Goal: Task Accomplishment & Management: Manage account settings

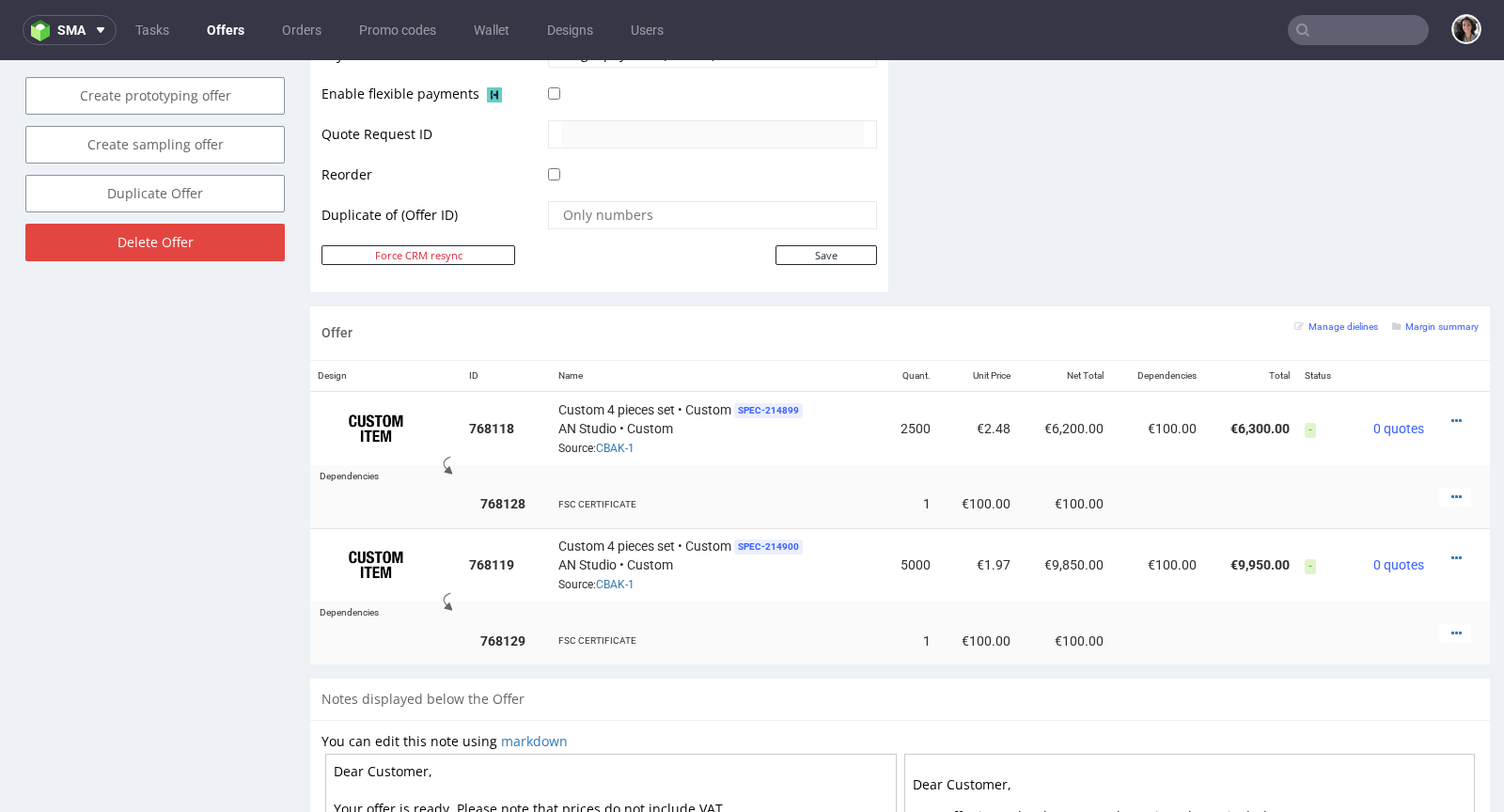
scroll to position [1203, 0]
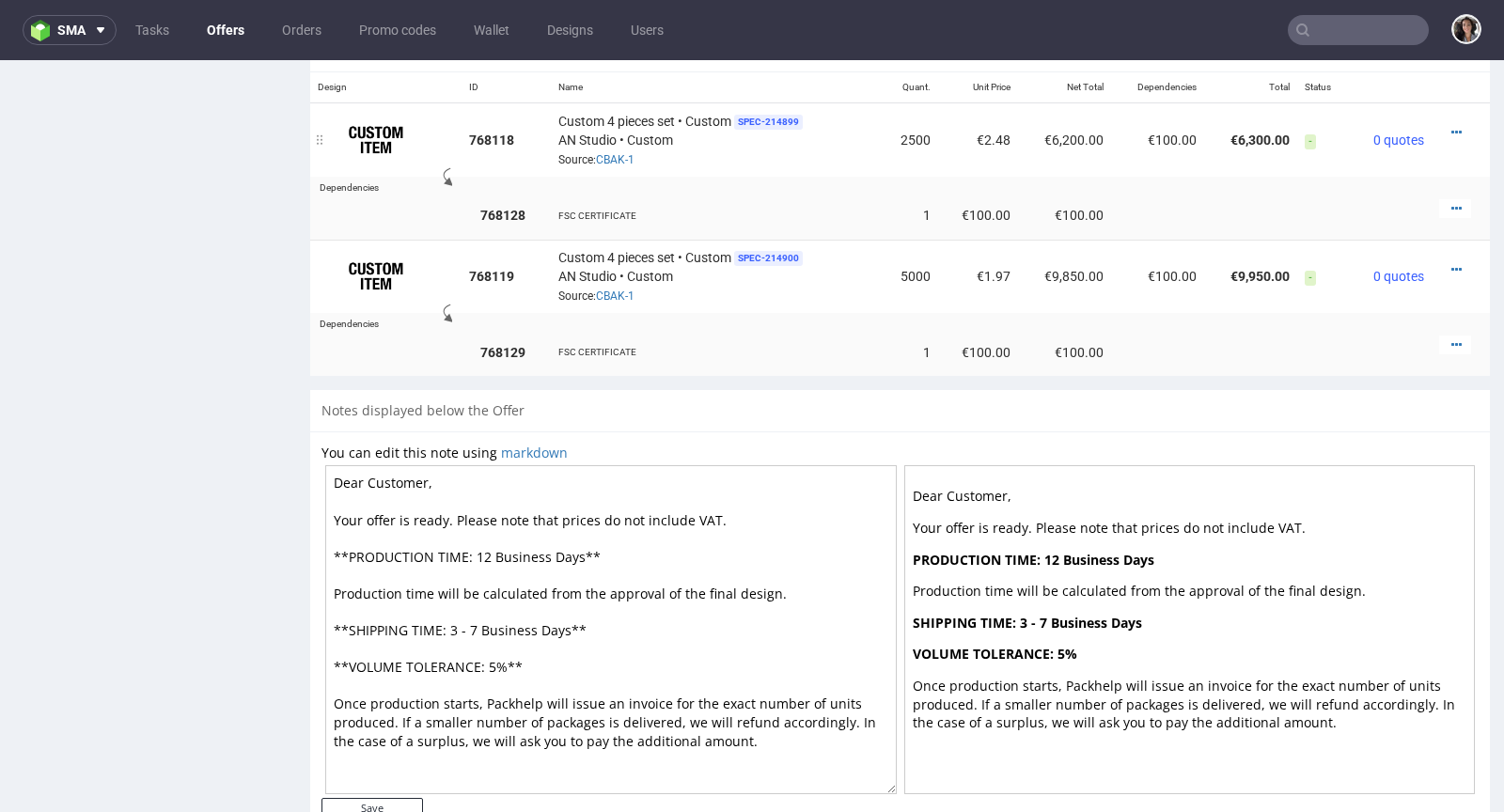
click at [633, 151] on div "Custom 4 pieces set • Custom SPEC- 214899 AN Studio • Custom Source: CBAK-1" at bounding box center [715, 140] width 315 height 58
click at [618, 153] on link "CBAK-1" at bounding box center [616, 160] width 39 height 14
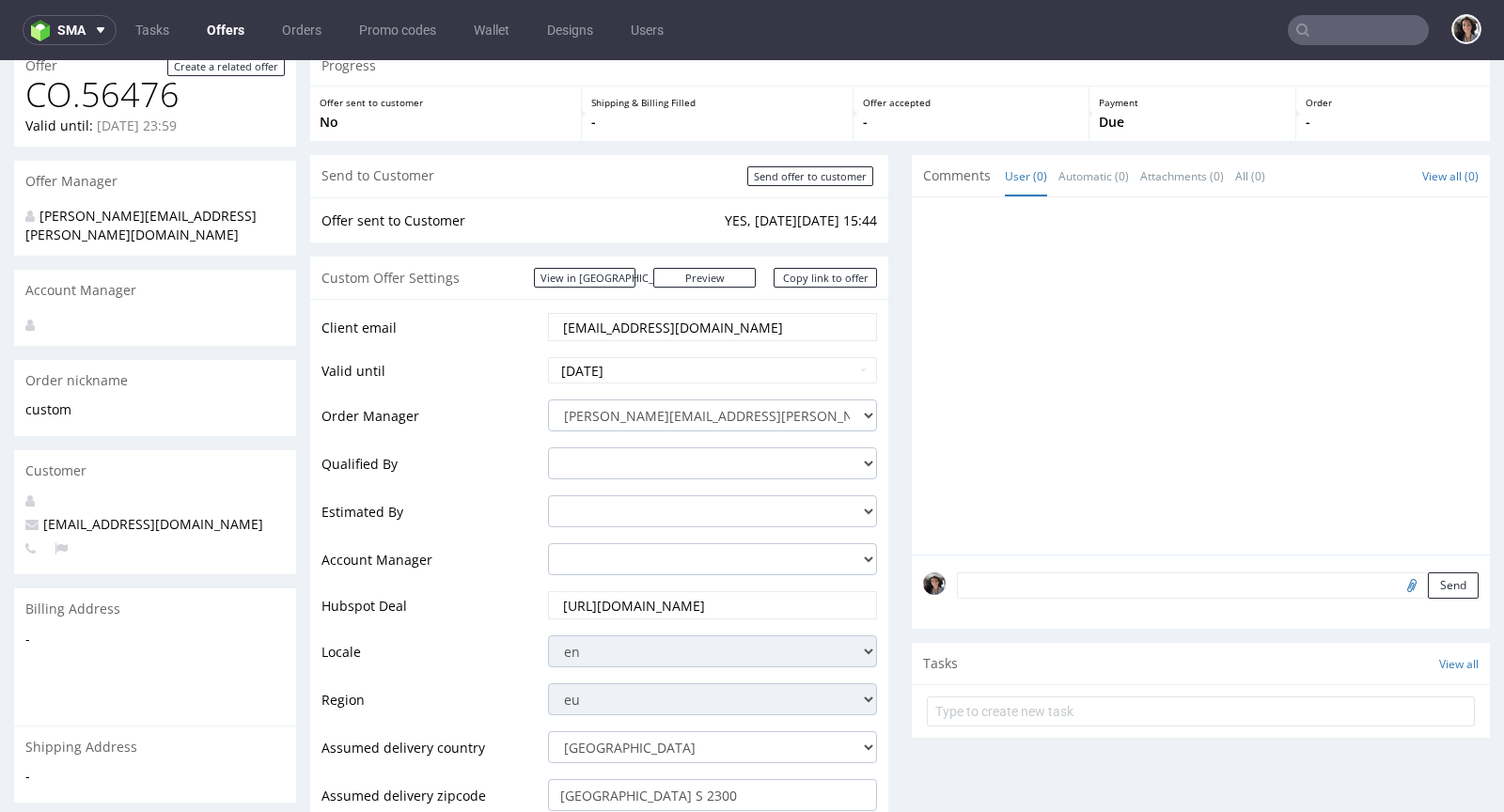
scroll to position [89, 0]
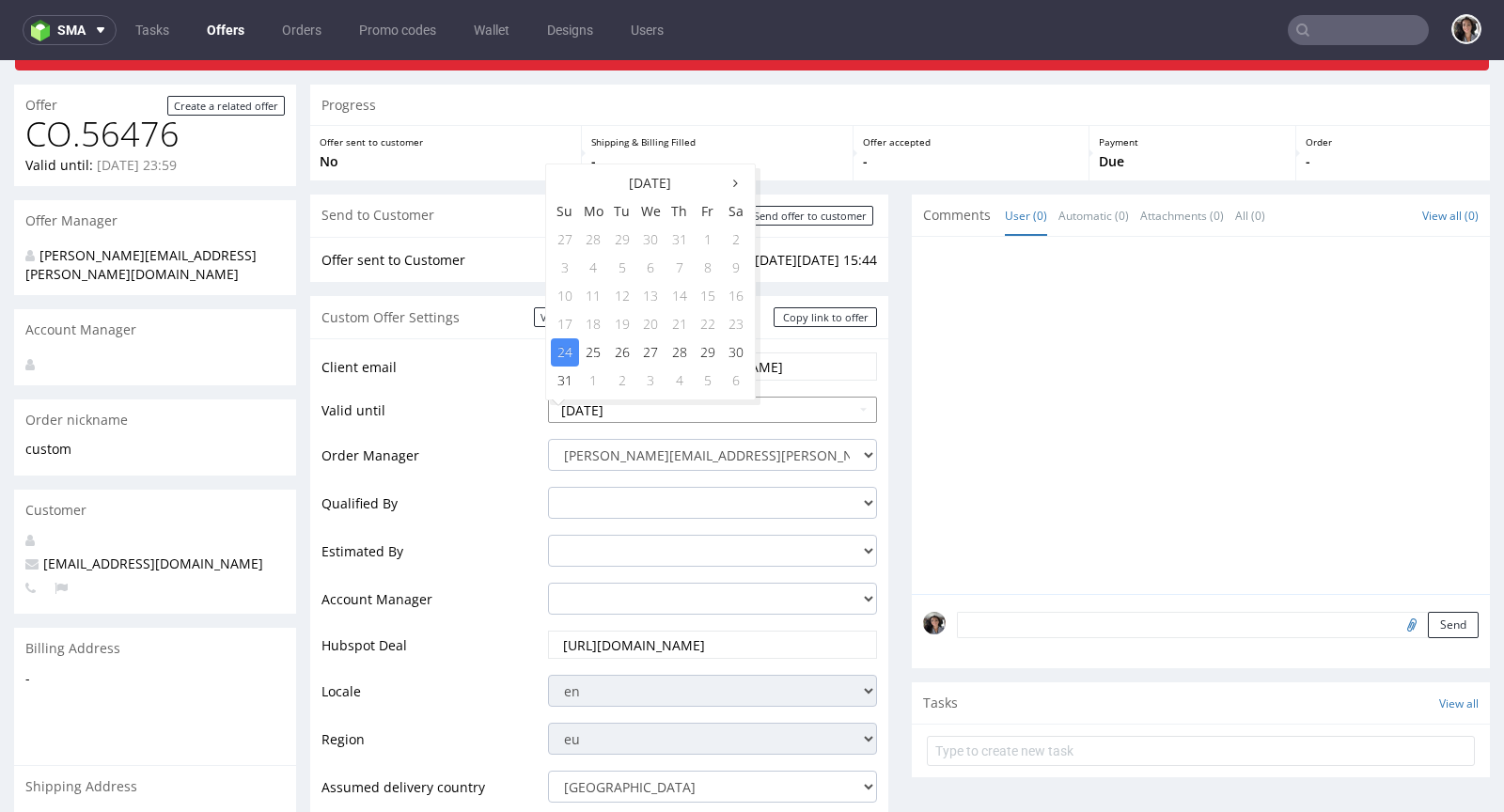
click at [645, 408] on input "[DATE]" at bounding box center [712, 409] width 329 height 26
click at [593, 350] on td "25" at bounding box center [593, 352] width 29 height 28
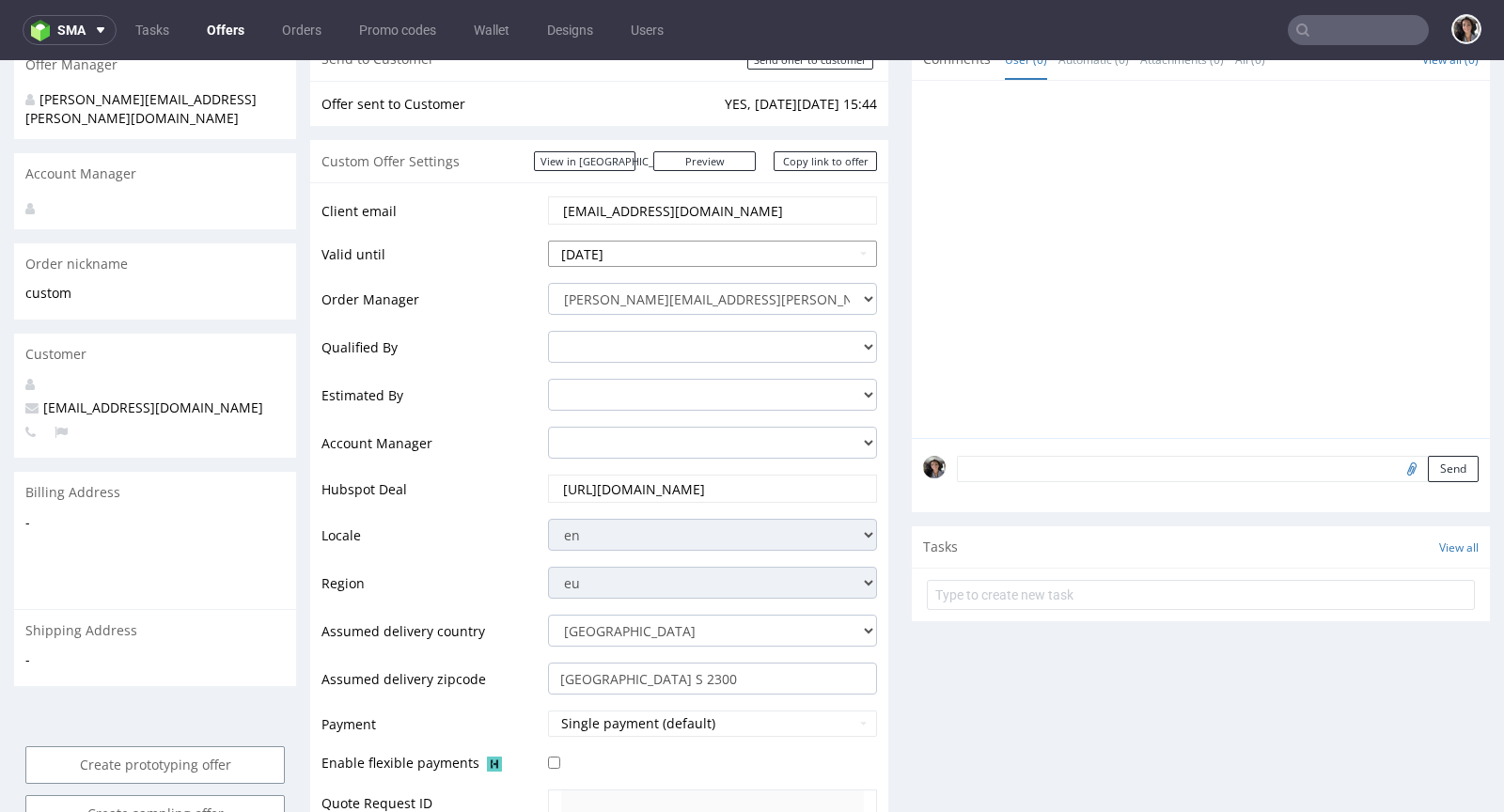
scroll to position [239, 0]
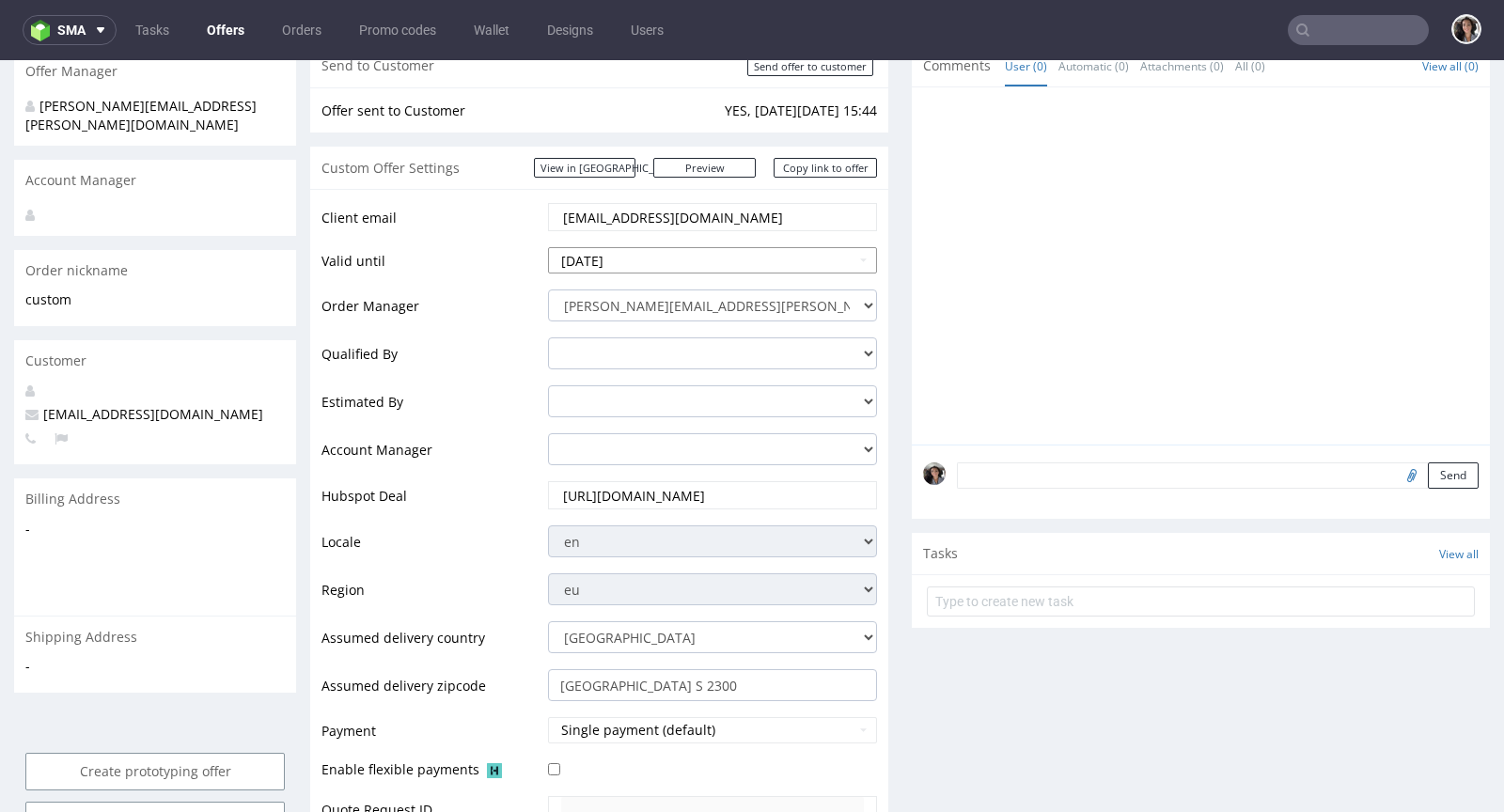
click at [627, 256] on input "2025-08-25" at bounding box center [712, 259] width 329 height 26
click at [619, 466] on td "26" at bounding box center [621, 469] width 28 height 28
type input "2025-08-26"
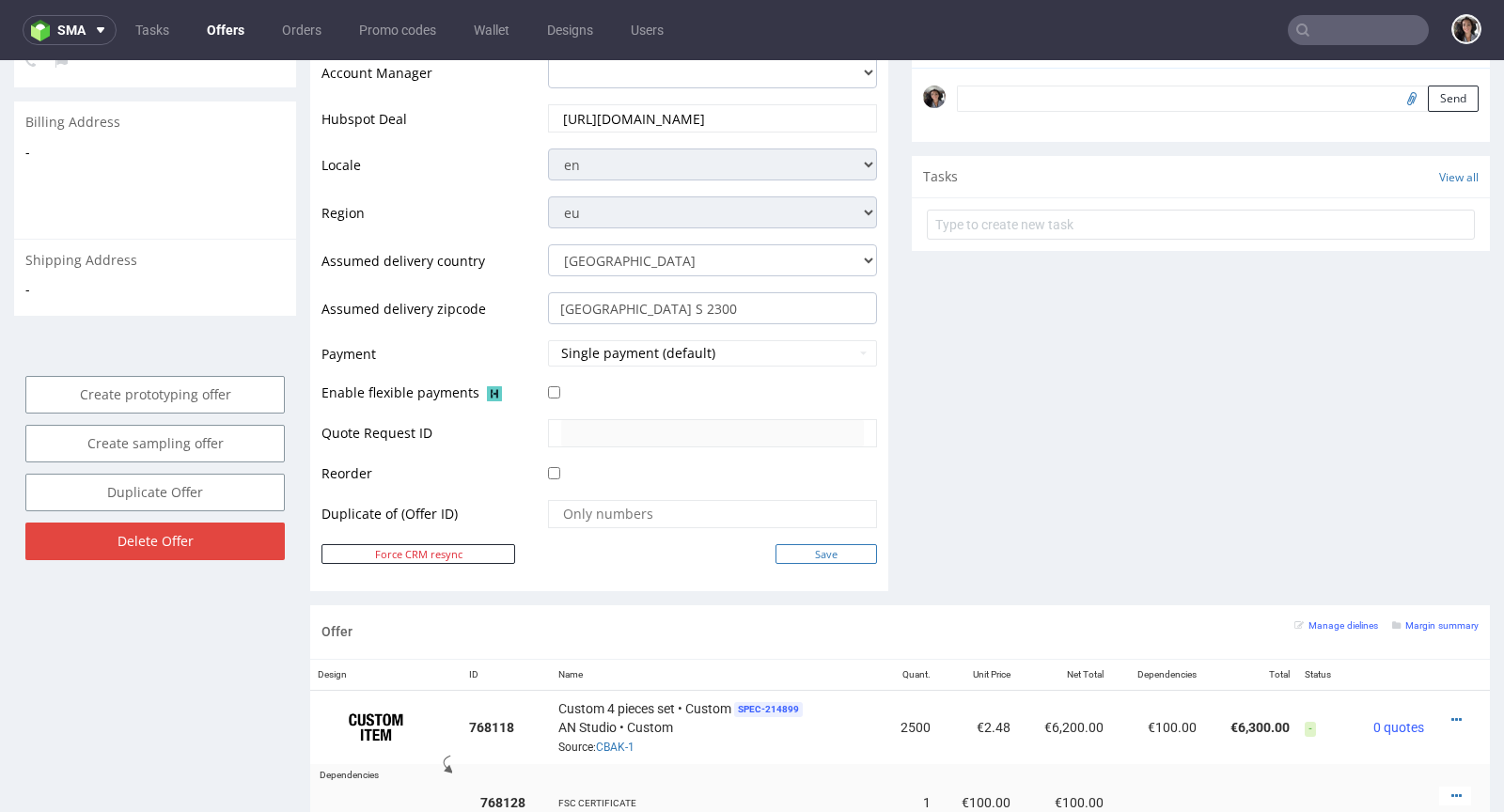
click at [829, 549] on input "Save" at bounding box center [826, 554] width 102 height 19
type input "In progress..."
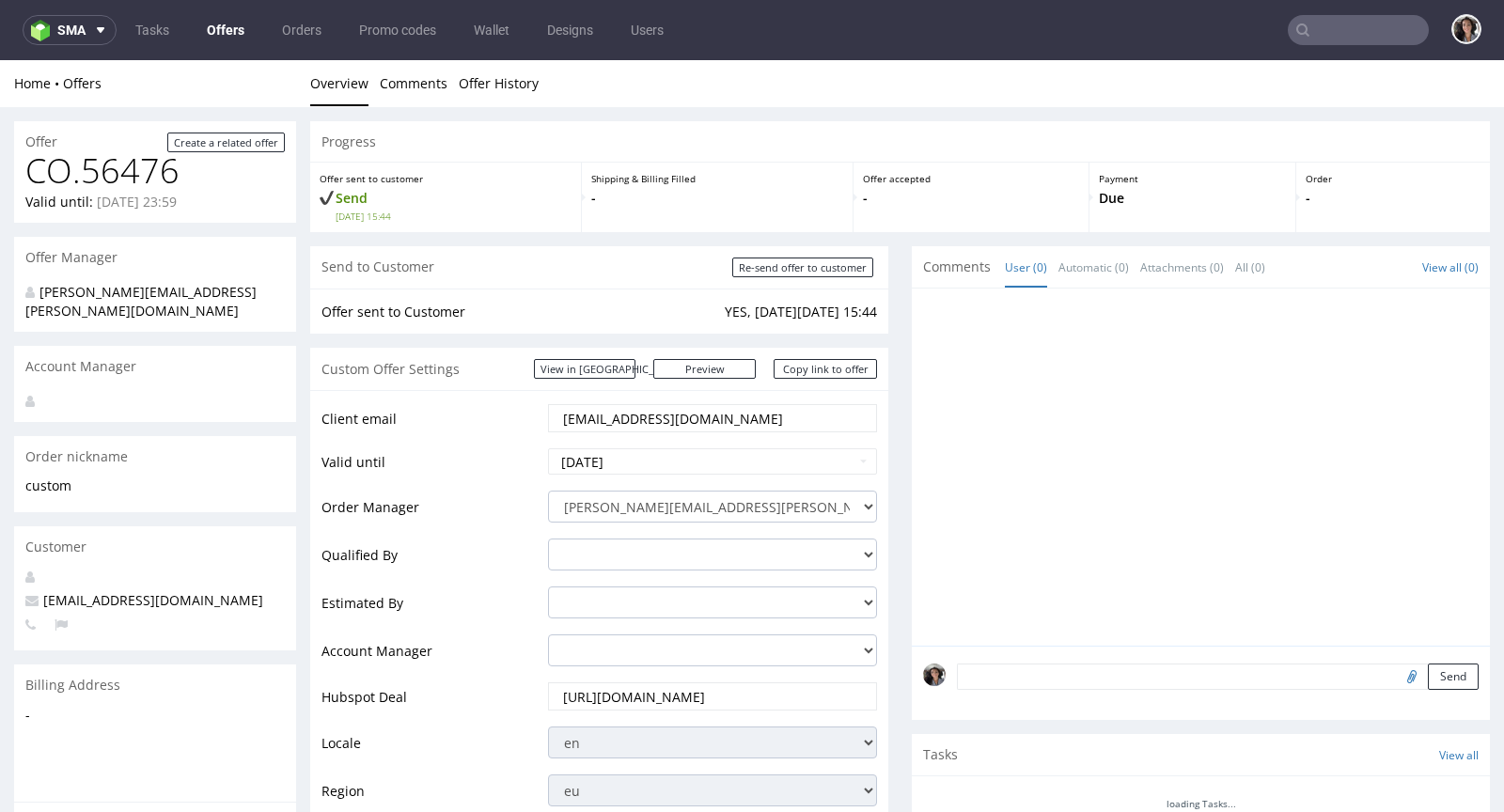
scroll to position [0, 0]
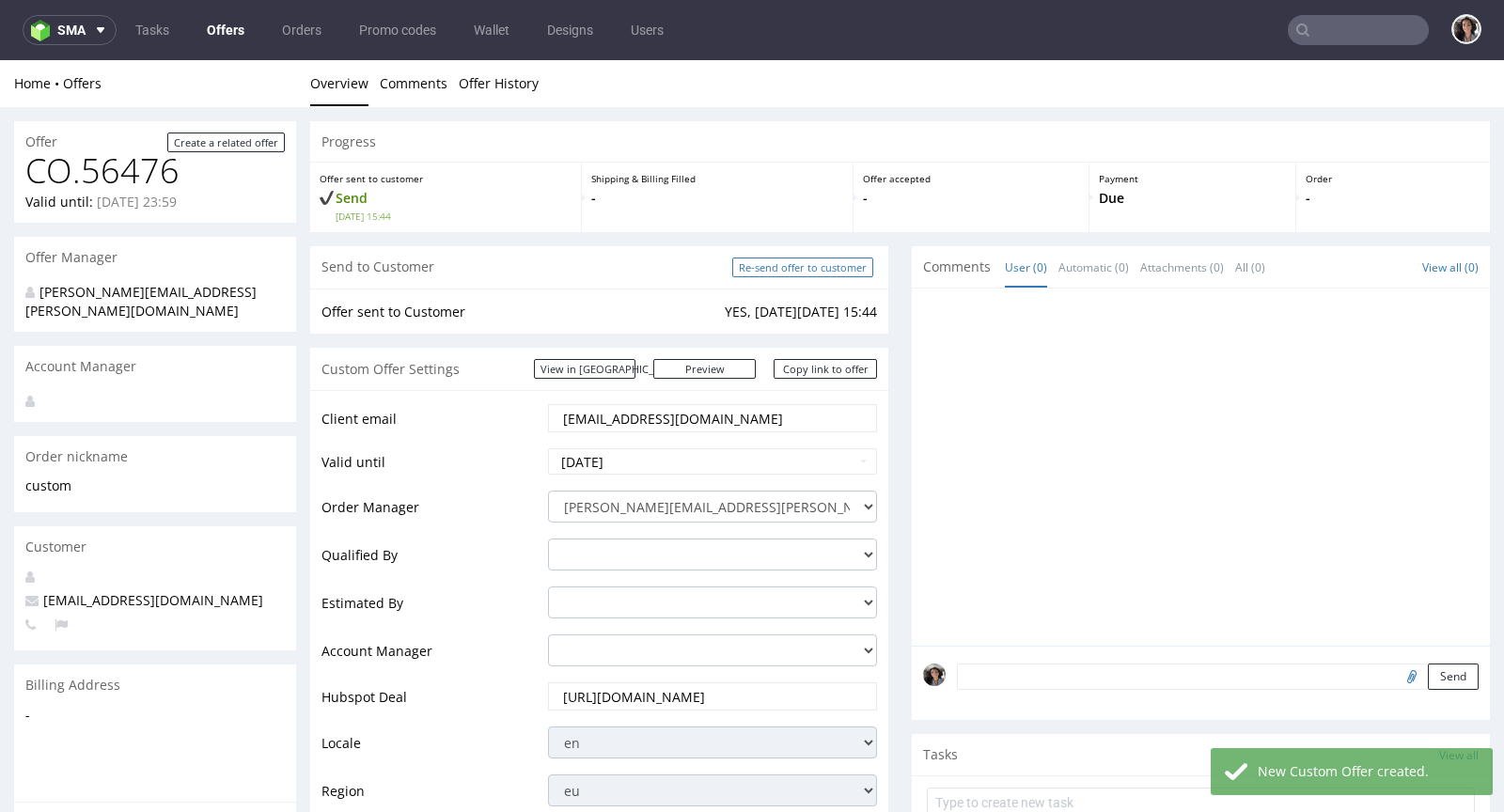
click at [818, 264] on input "Re-send offer to customer" at bounding box center [802, 267] width 141 height 19
type input "In progress..."
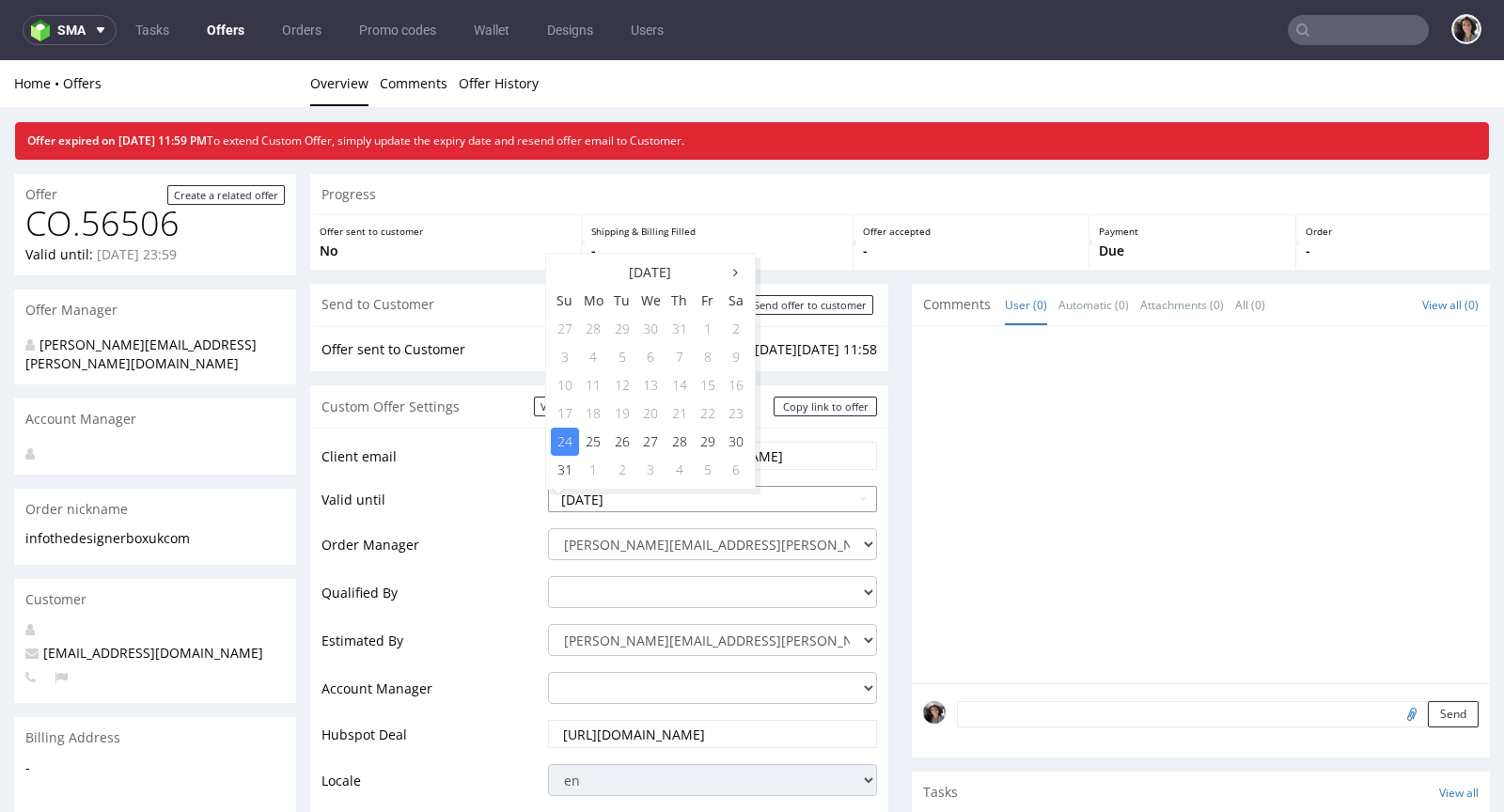
click at [638, 496] on input "[DATE]" at bounding box center [712, 498] width 329 height 26
click at [641, 436] on td "27" at bounding box center [650, 441] width 29 height 28
type input "[DATE]"
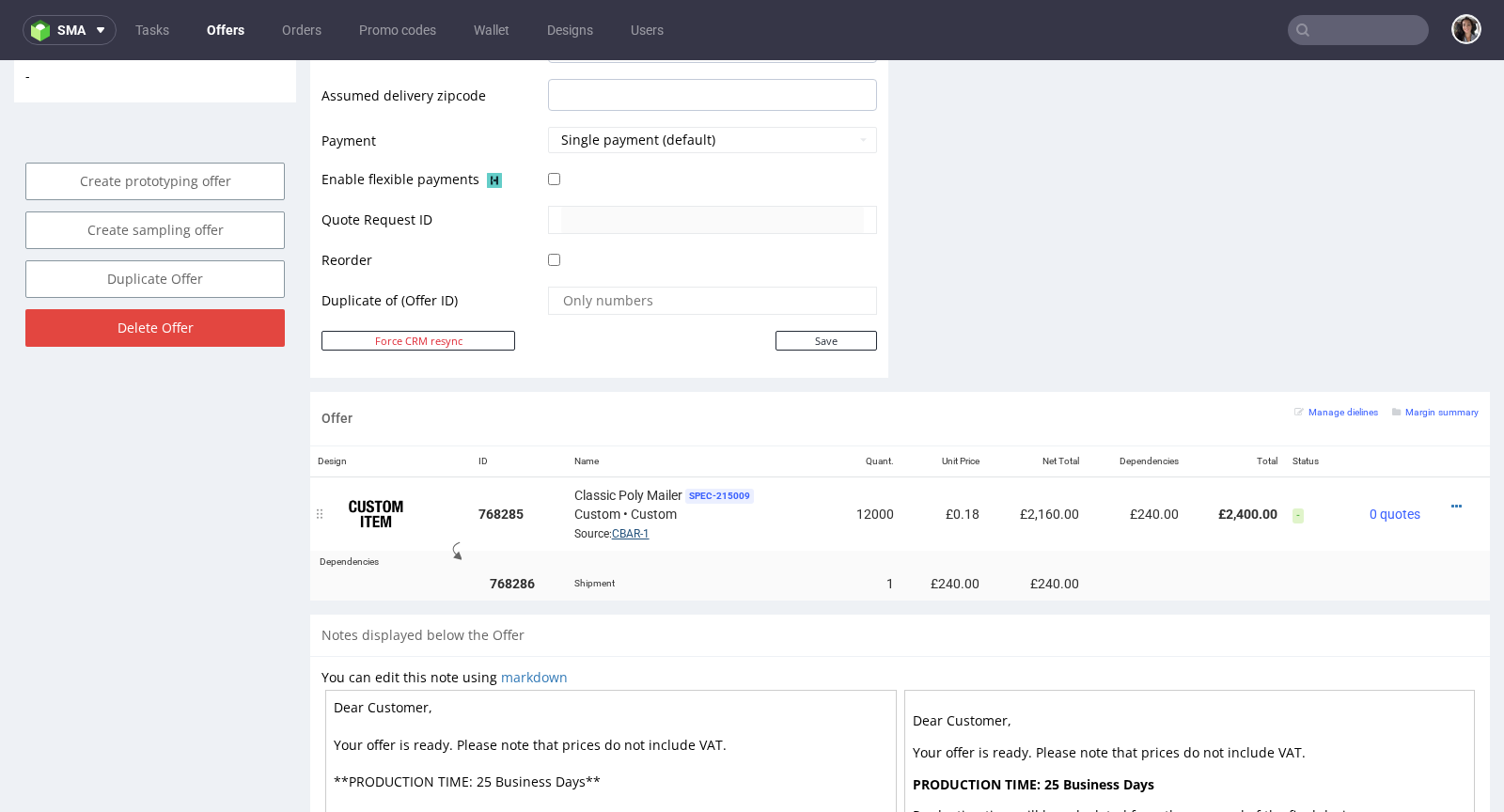
scroll to position [963, 0]
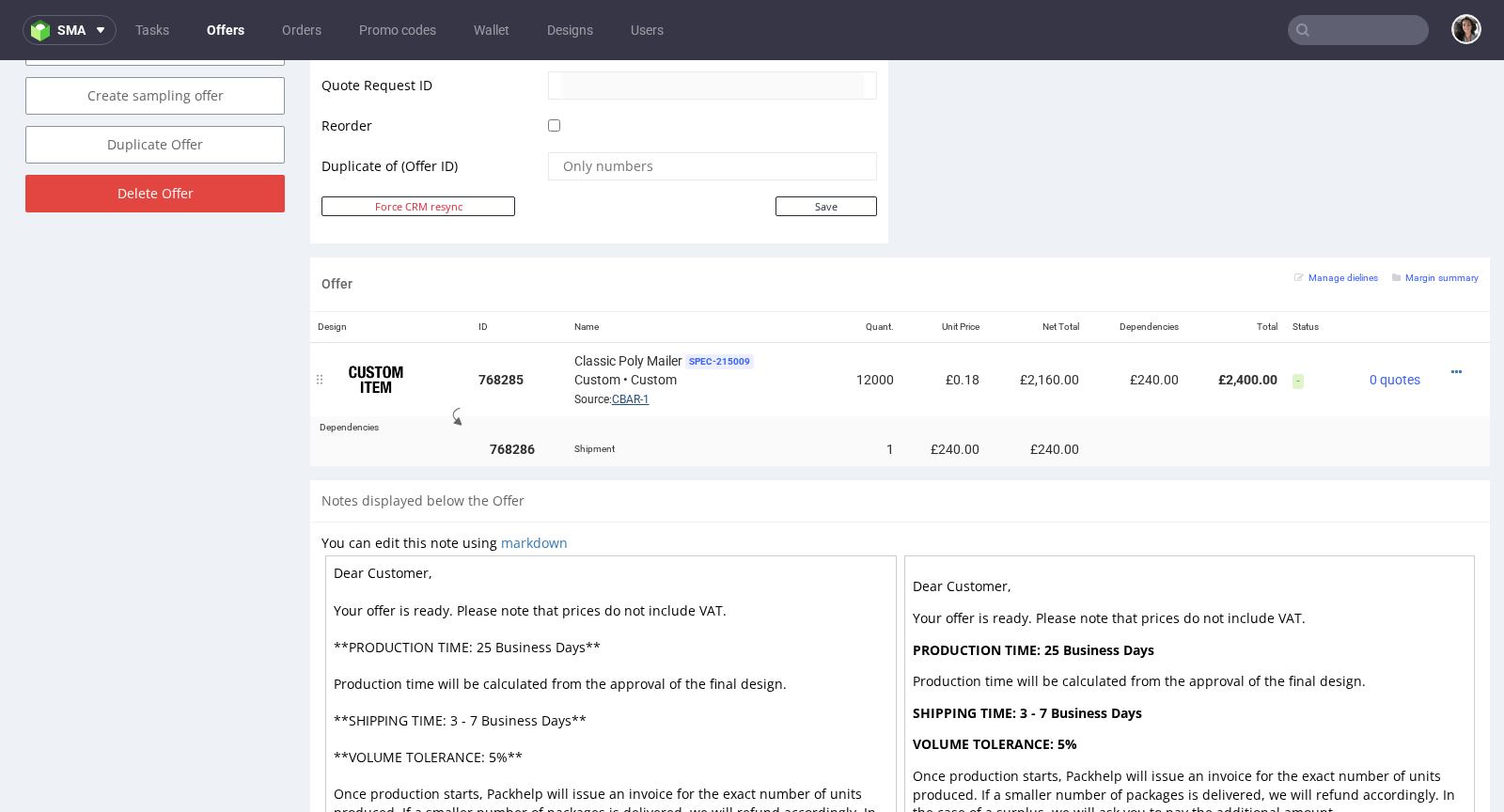
click at [618, 395] on link "CBAR-1" at bounding box center [630, 400] width 38 height 14
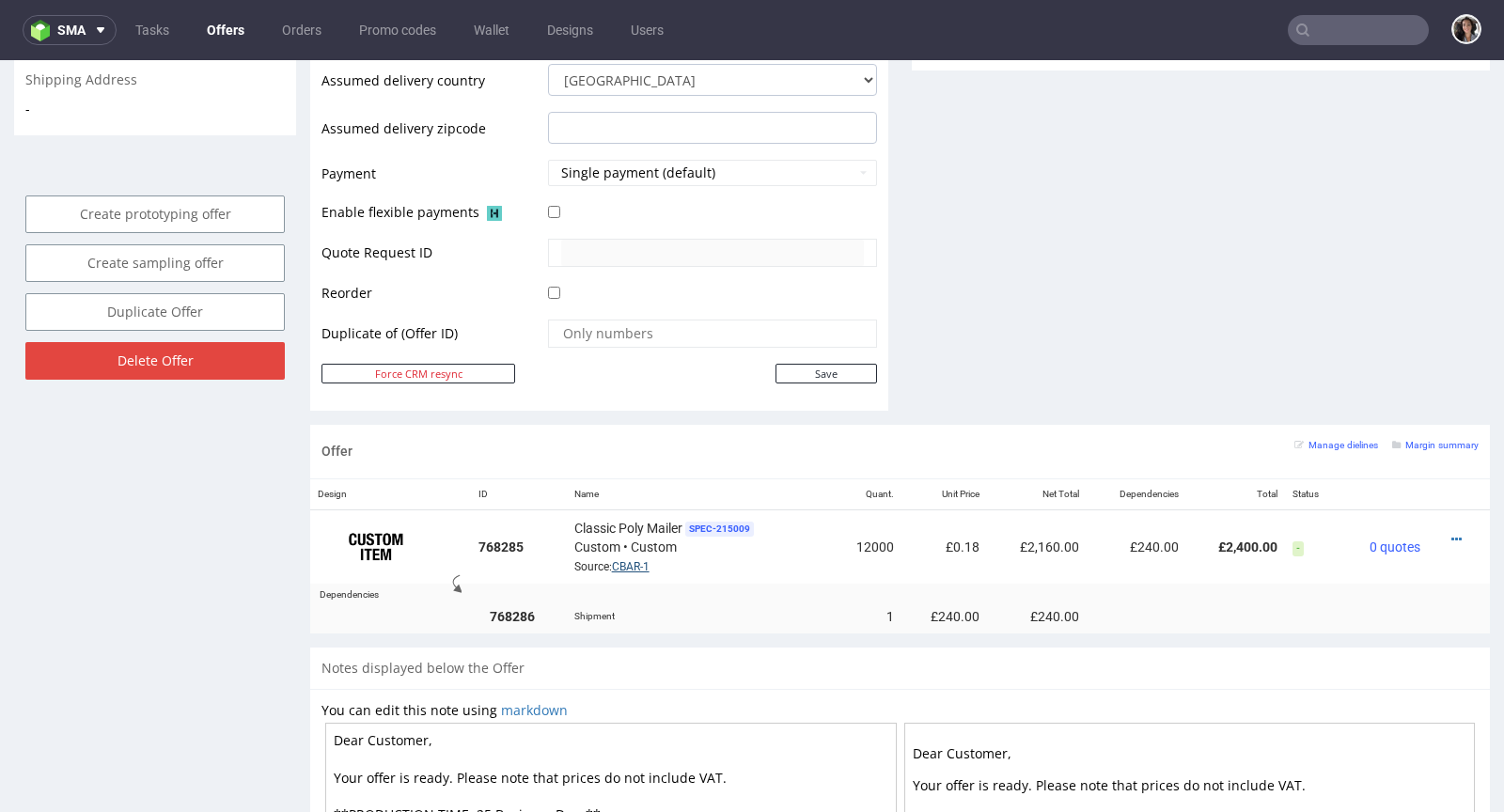
scroll to position [559, 0]
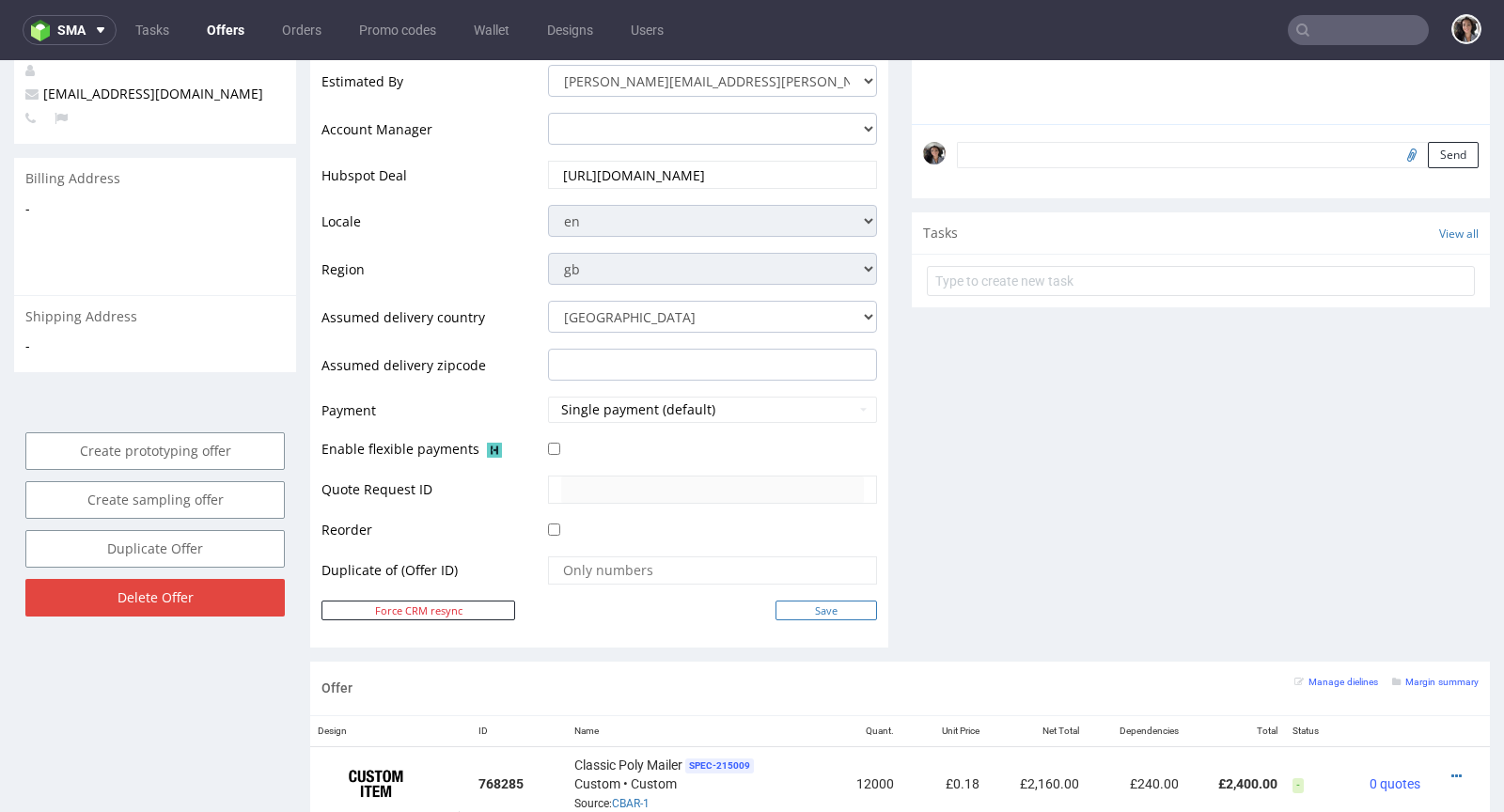
click at [813, 603] on input "Save" at bounding box center [826, 610] width 102 height 19
type input "In progress..."
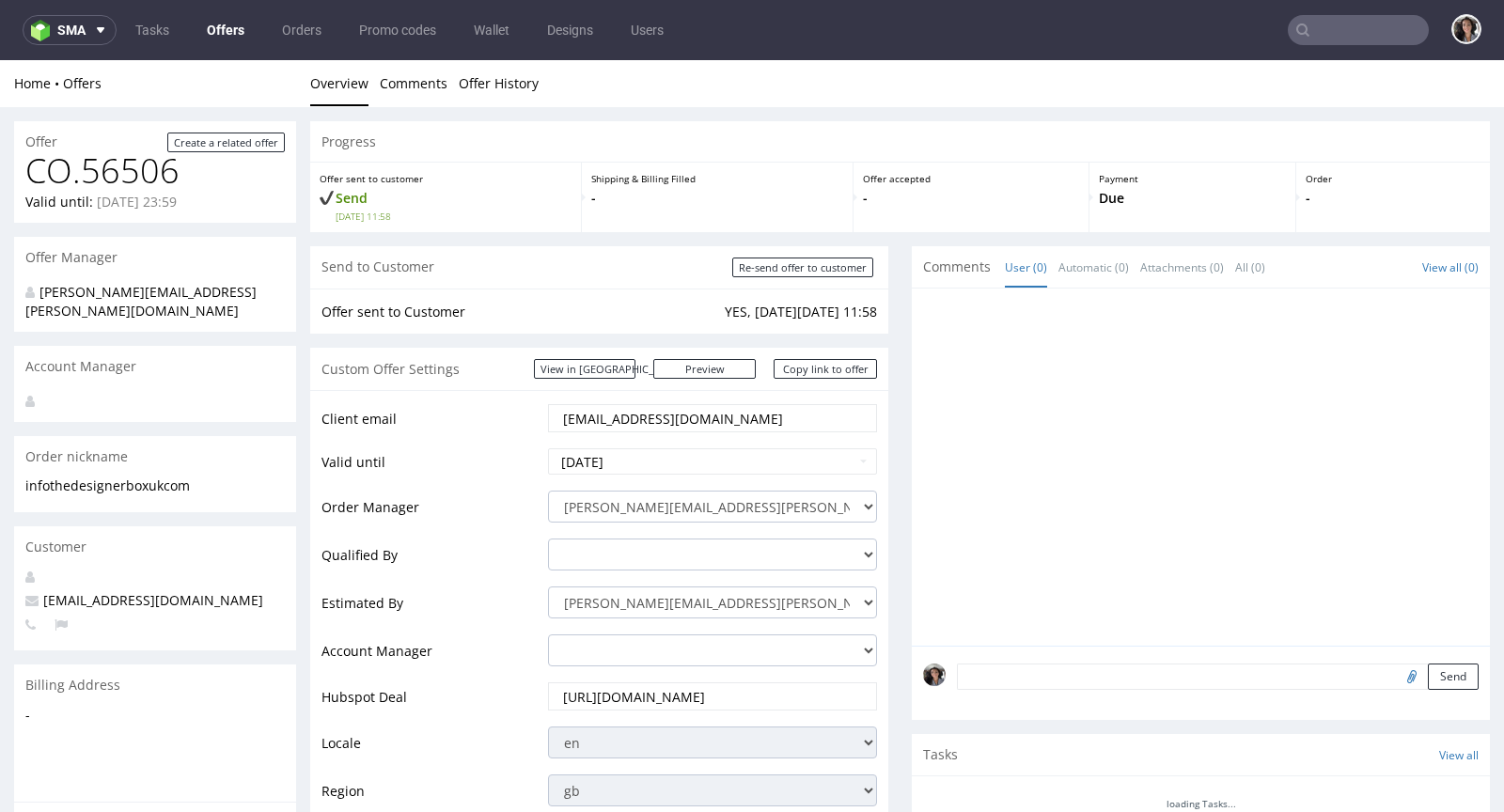
scroll to position [0, 0]
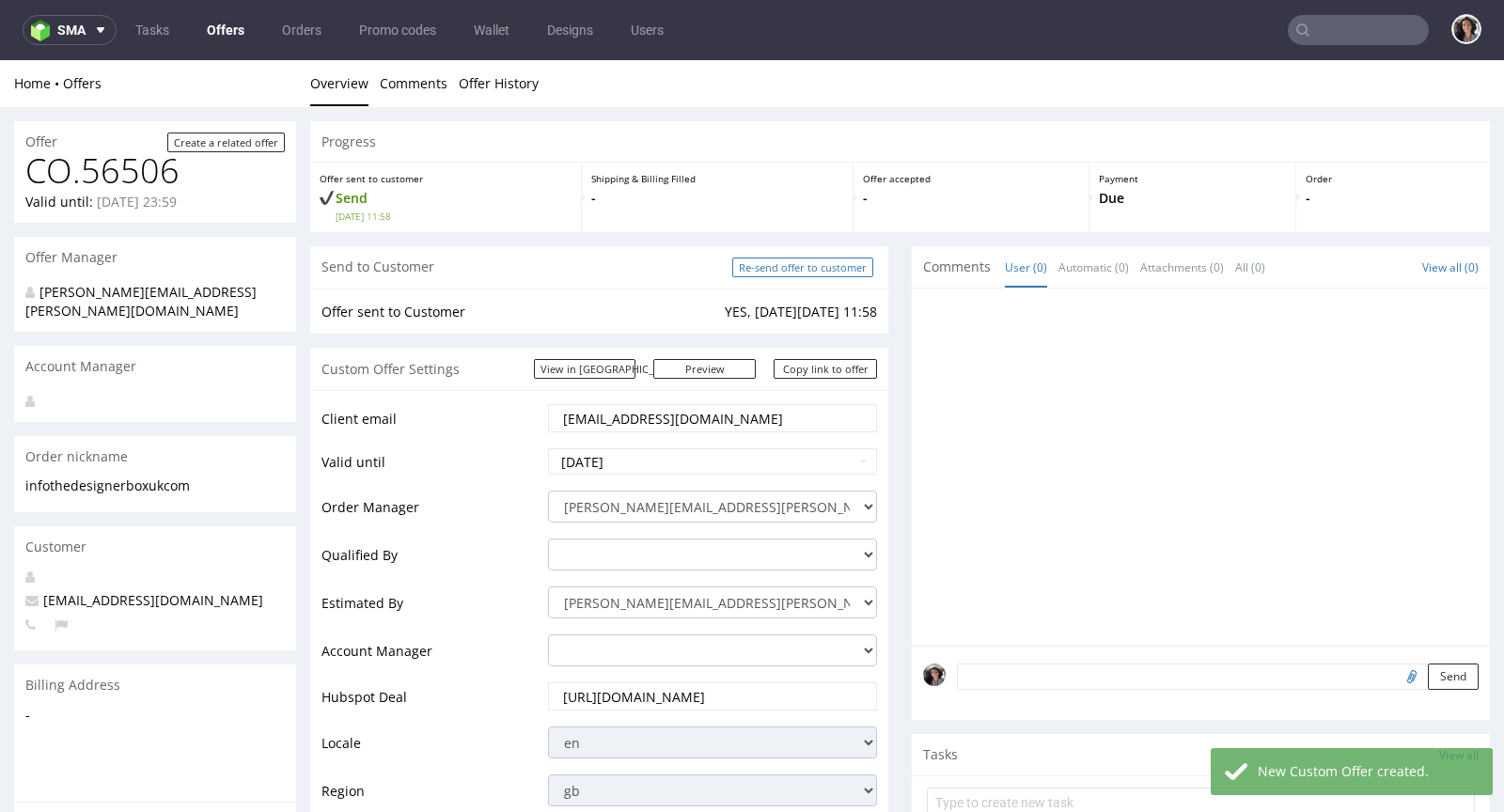
click at [809, 267] on input "Re-send offer to customer" at bounding box center [802, 267] width 141 height 19
type input "In progress..."
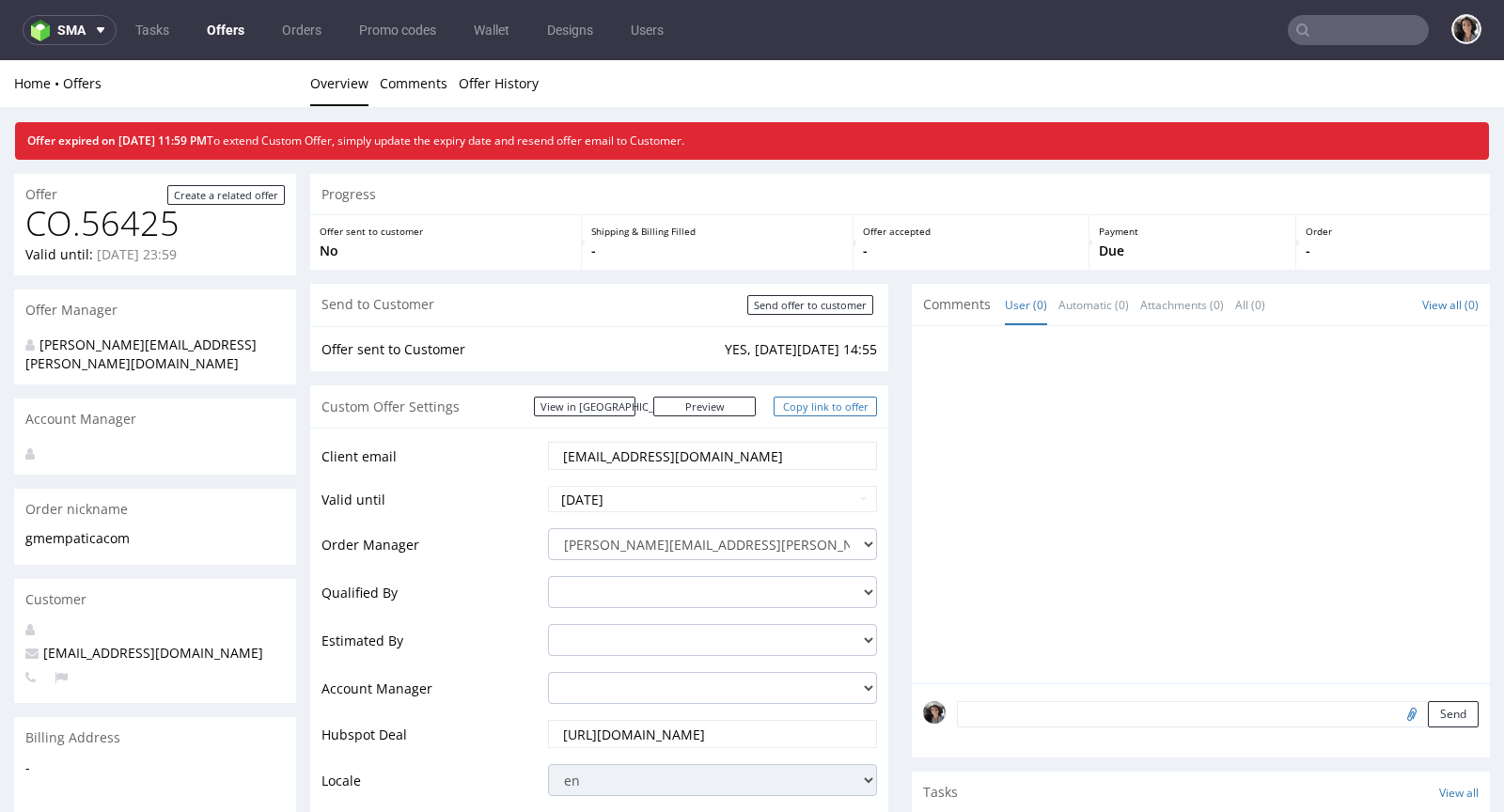
click at [838, 406] on link "Copy link to offer" at bounding box center [825, 406] width 104 height 19
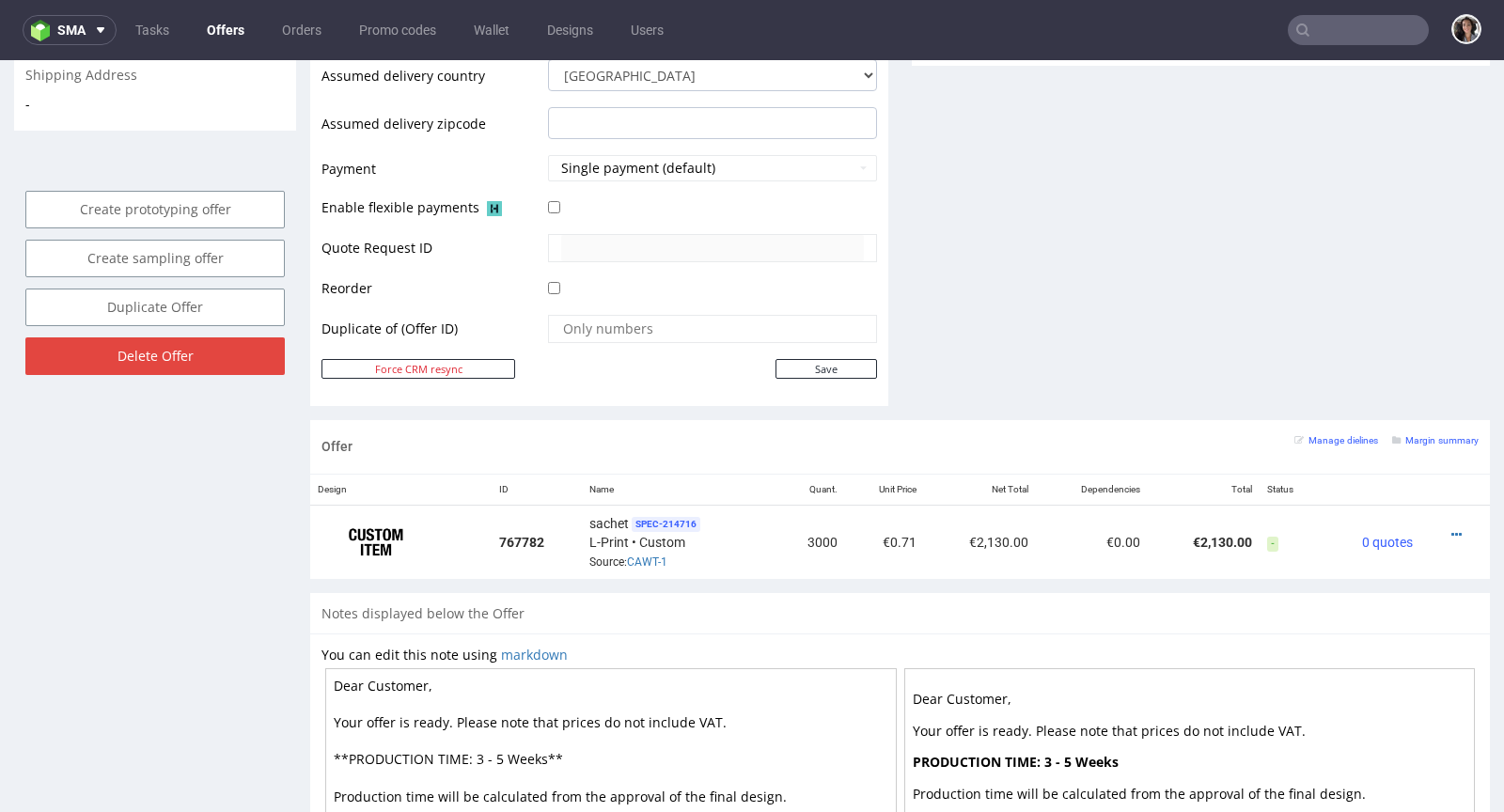
scroll to position [889, 0]
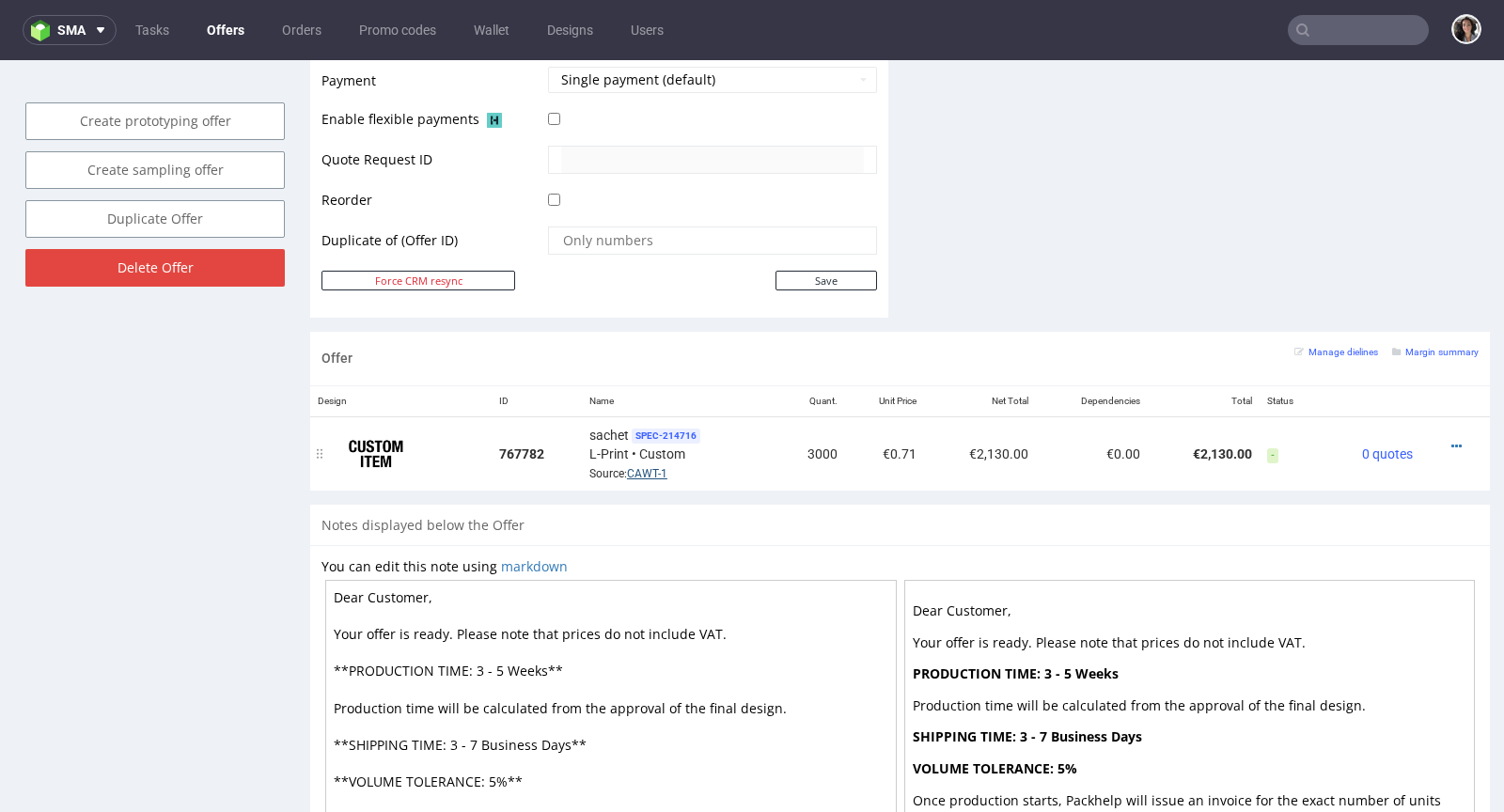
click at [646, 470] on link "CAWT-1" at bounding box center [647, 474] width 41 height 14
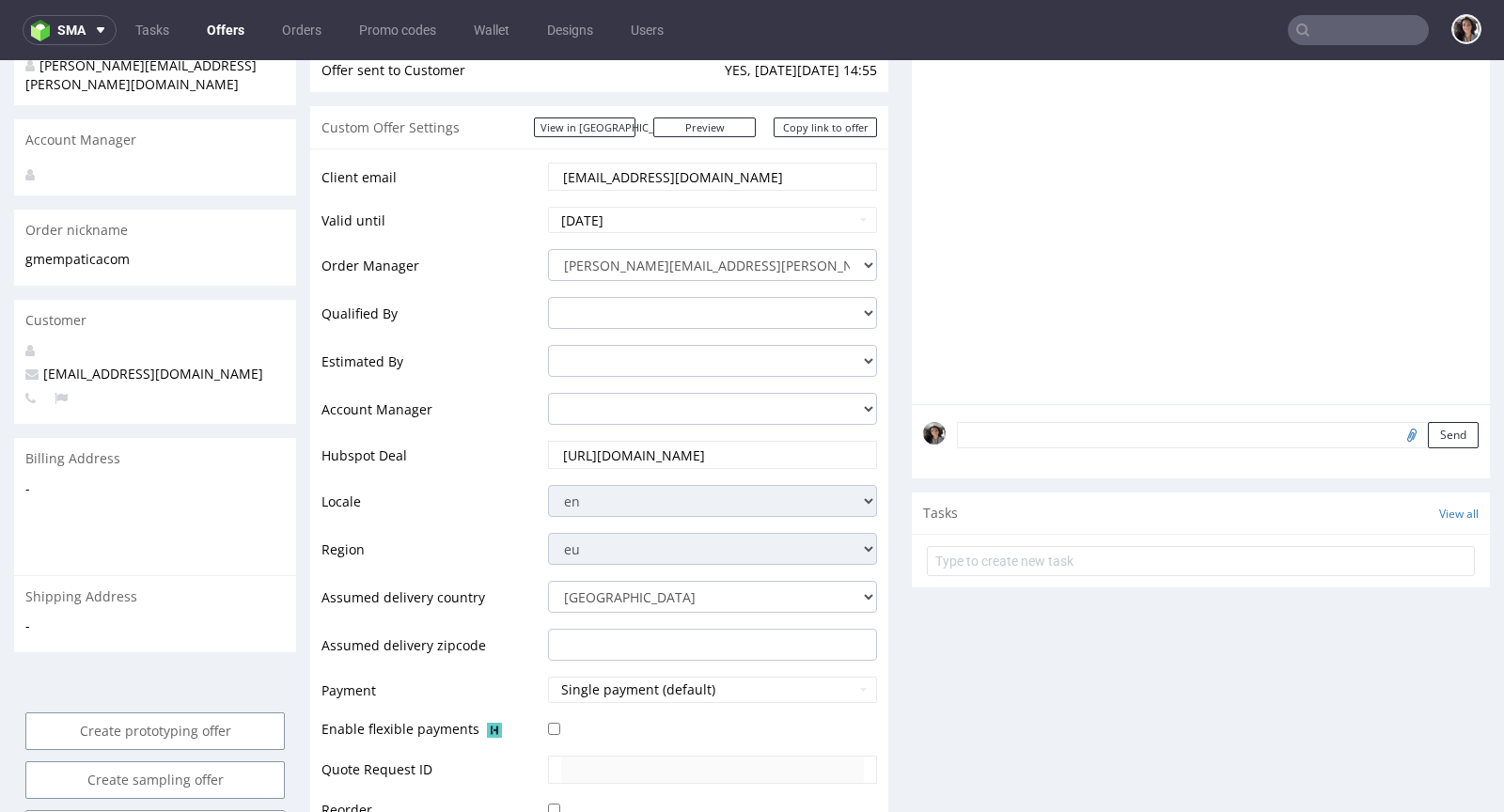
scroll to position [0, 0]
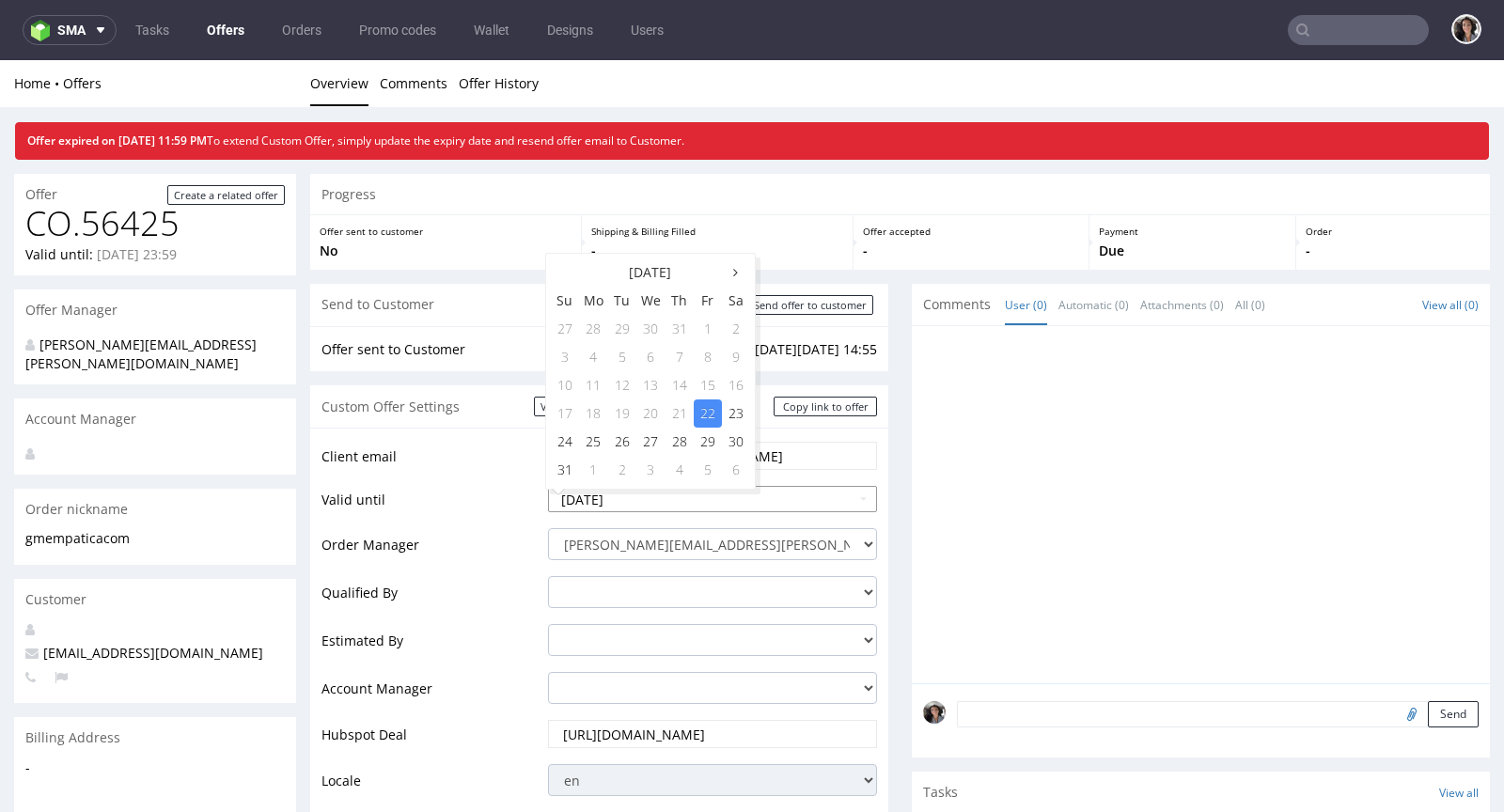
click at [678, 500] on input "2025-08-22" at bounding box center [712, 498] width 329 height 26
click at [644, 438] on td "27" at bounding box center [650, 441] width 29 height 28
type input "[DATE]"
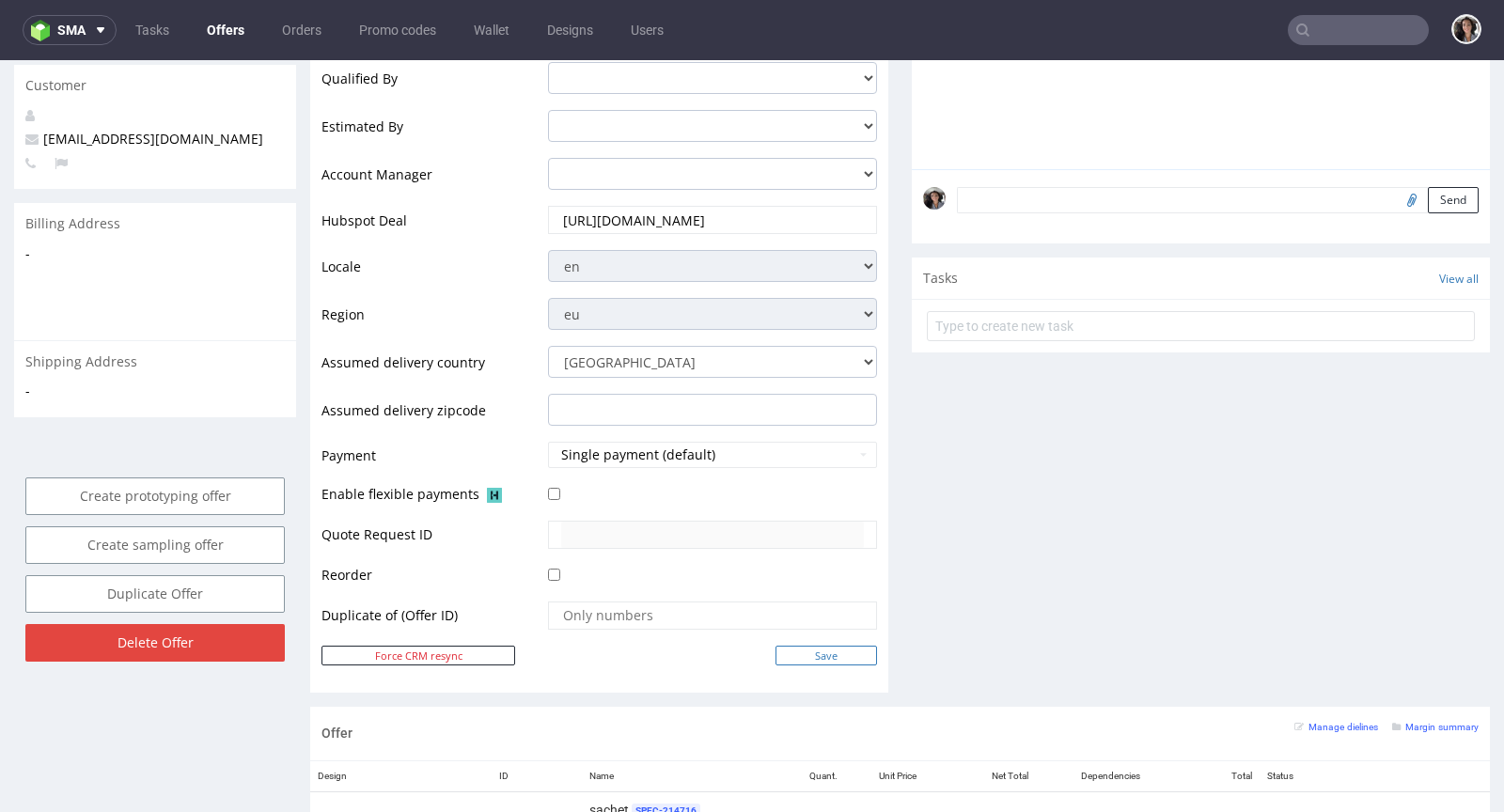
click at [830, 646] on input "Save" at bounding box center [826, 655] width 102 height 19
type input "In progress..."
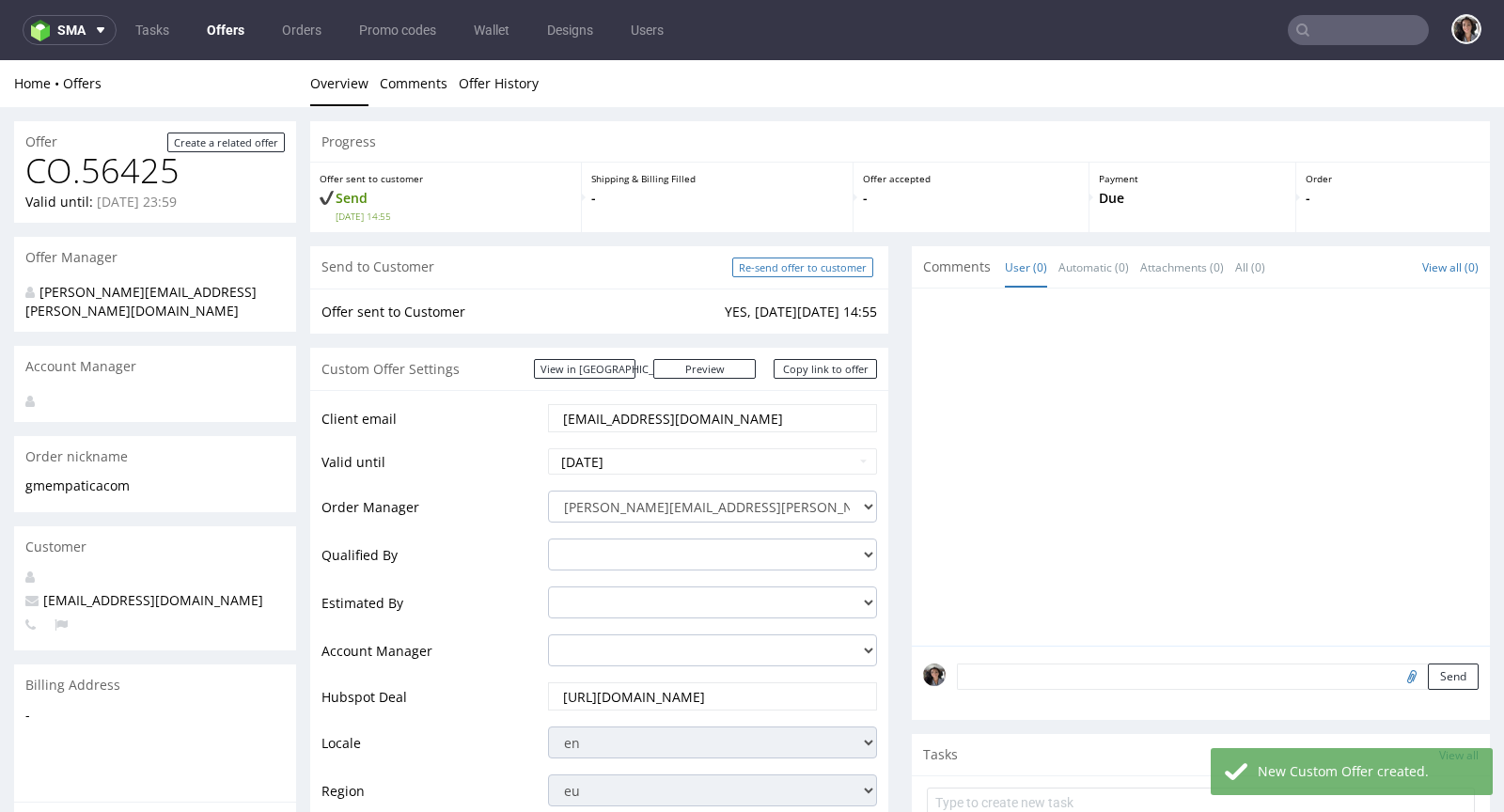
click at [835, 264] on input "Re-send offer to customer" at bounding box center [802, 267] width 141 height 19
type input "In progress..."
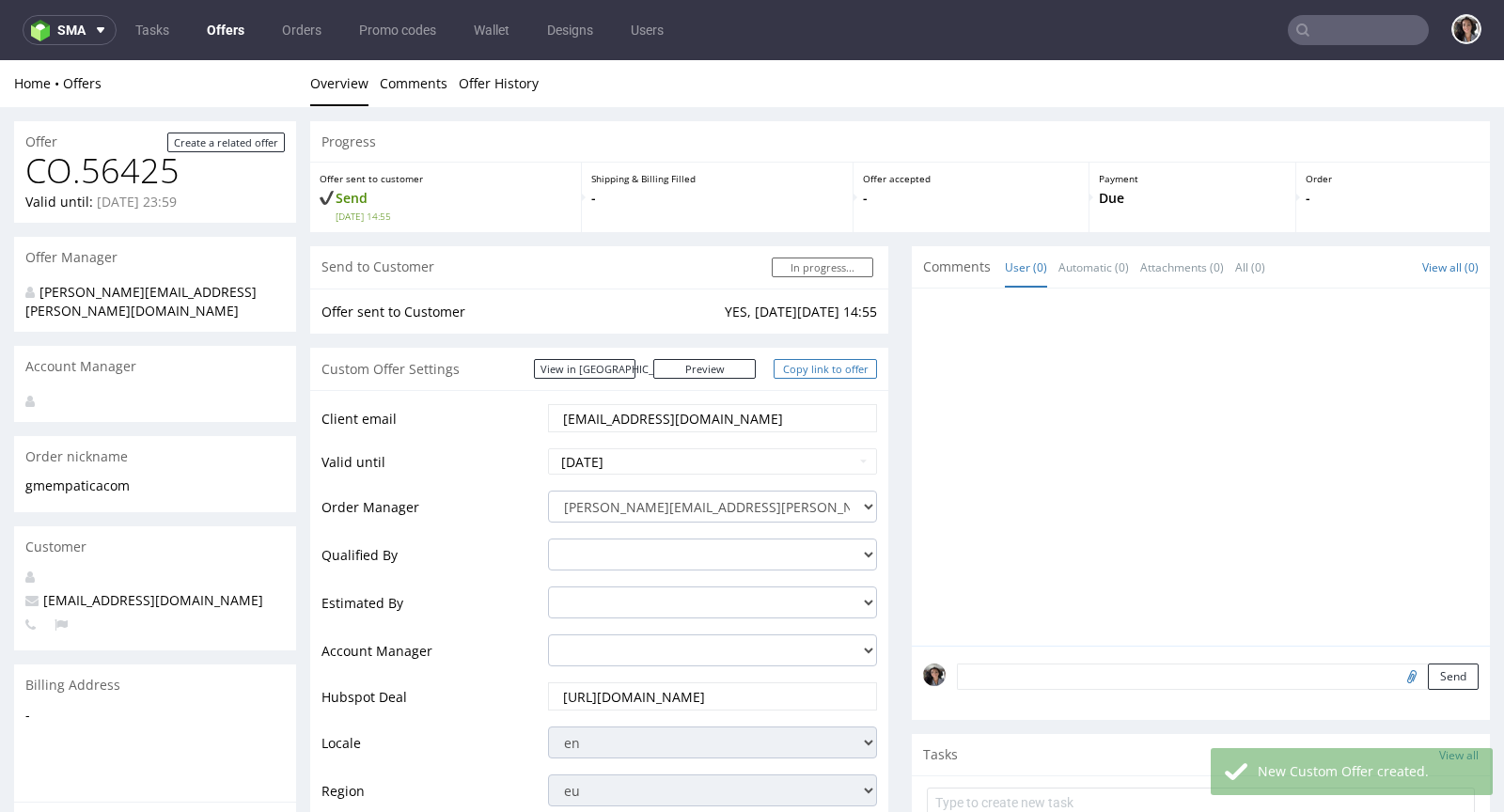
click at [835, 369] on link "Copy link to offer" at bounding box center [825, 369] width 104 height 19
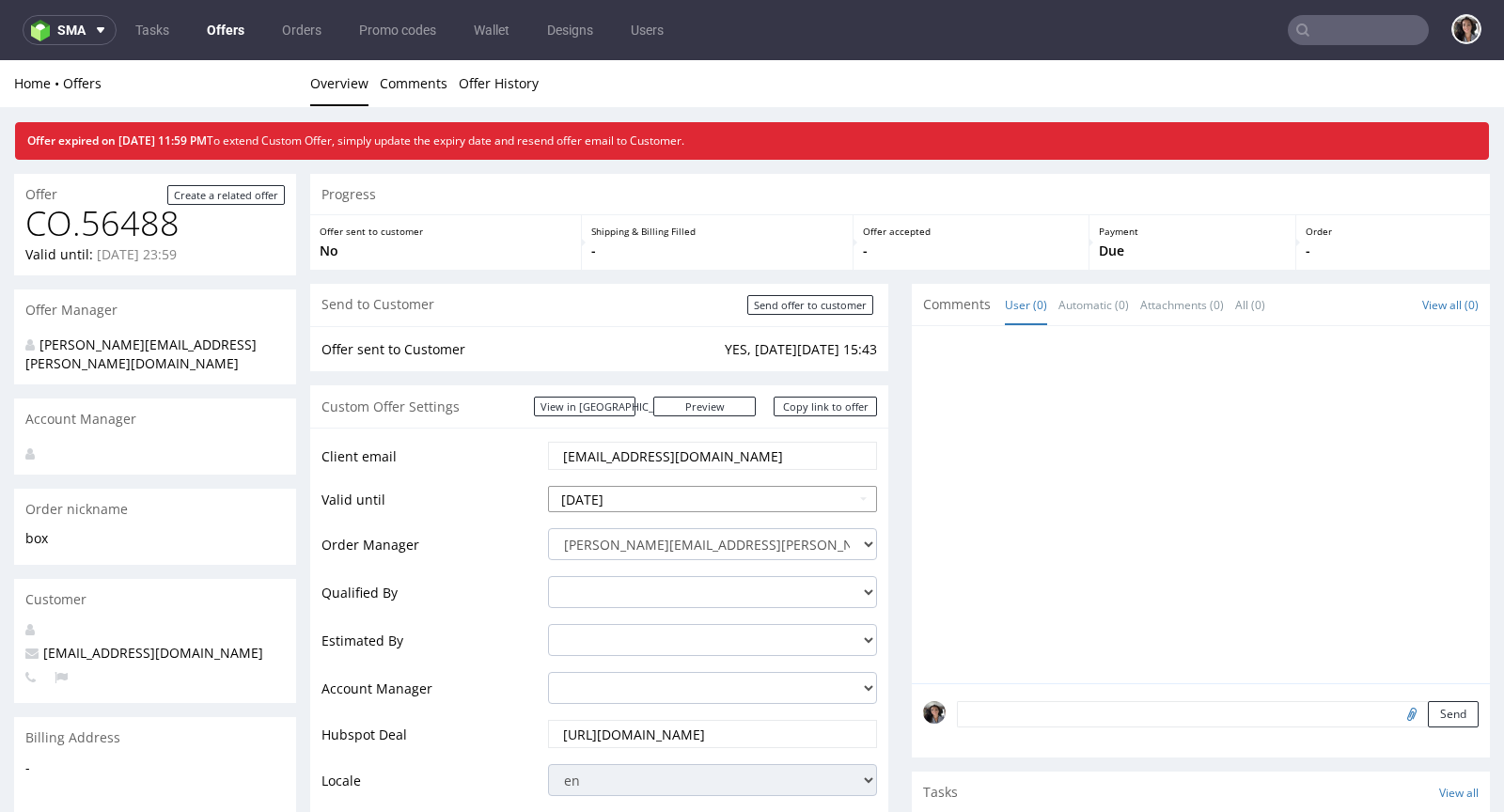
click at [641, 494] on input "2025-08-22" at bounding box center [712, 498] width 329 height 26
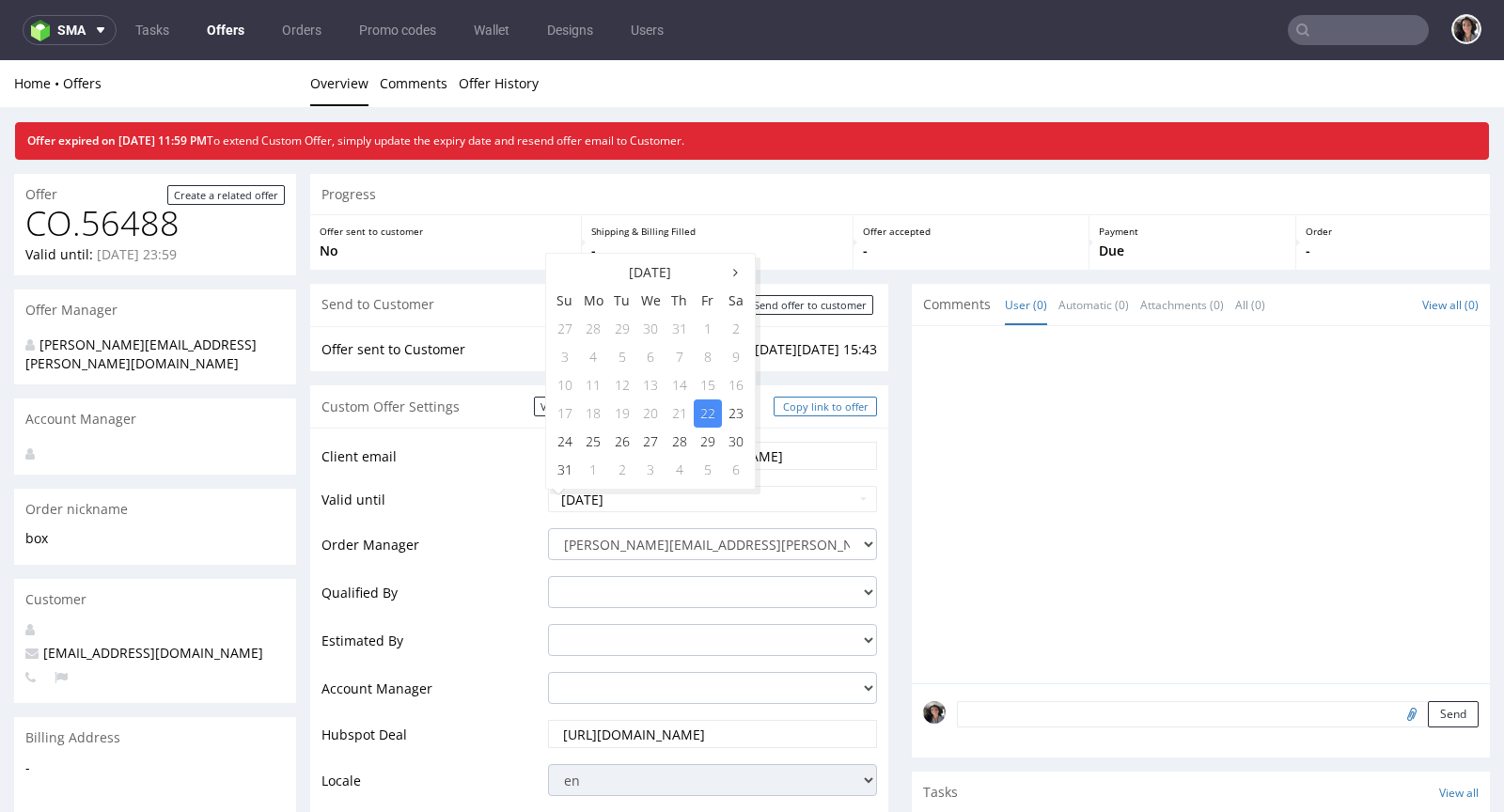
click at [828, 407] on link "Copy link to offer" at bounding box center [825, 406] width 104 height 19
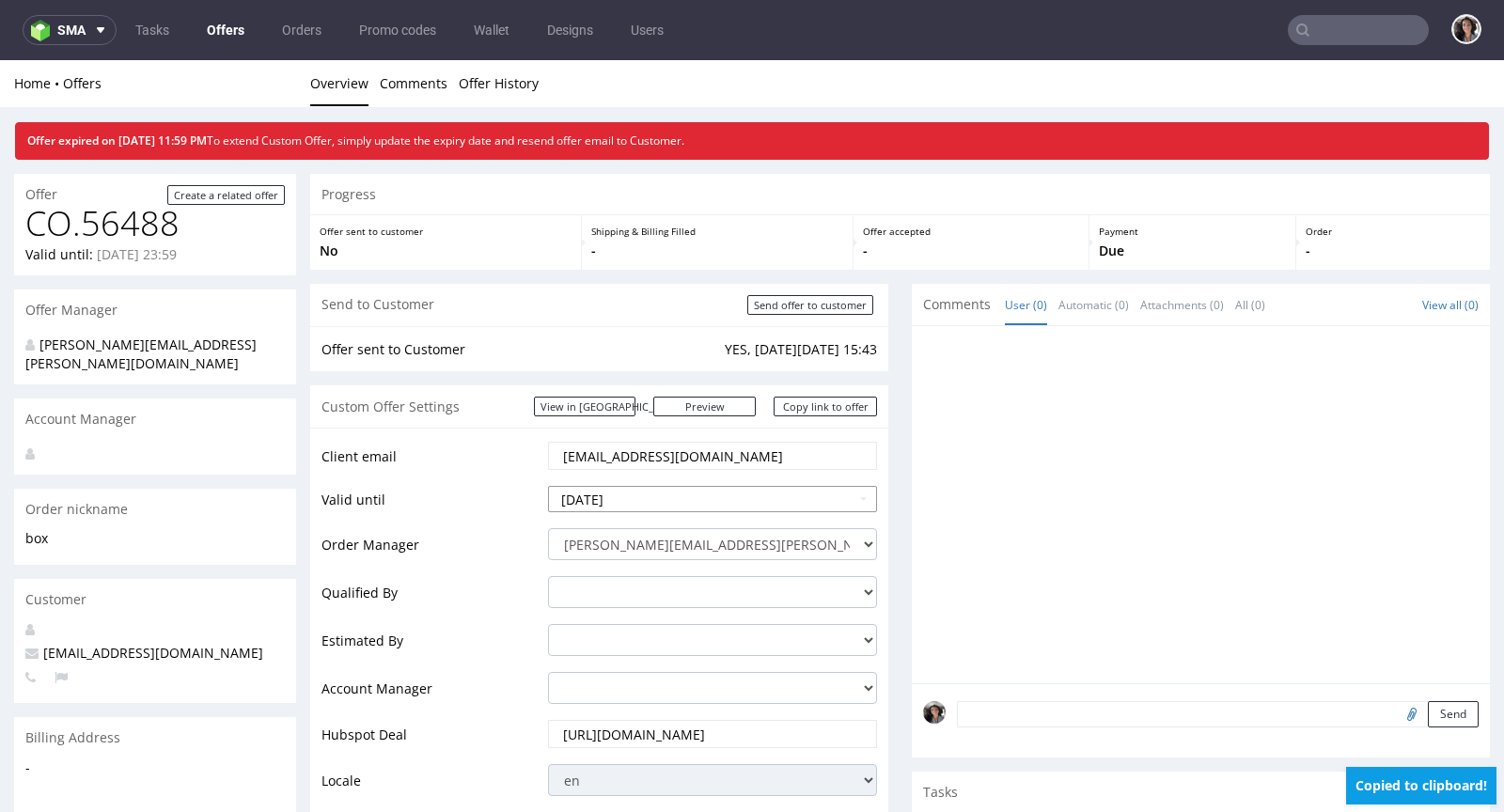
click at [617, 493] on input "2025-08-22" at bounding box center [712, 498] width 329 height 26
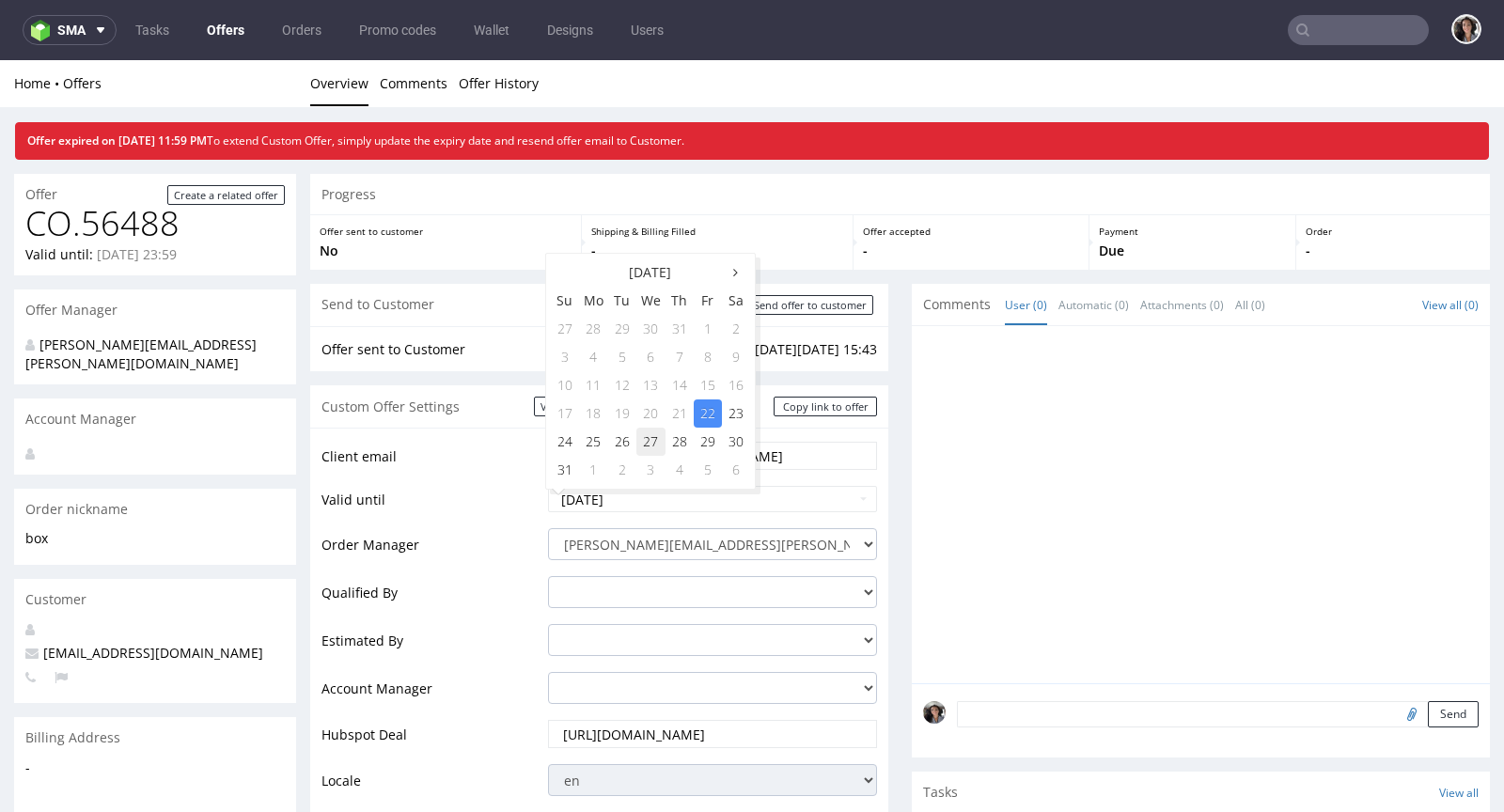
click at [642, 440] on td "27" at bounding box center [650, 441] width 29 height 28
type input "[DATE]"
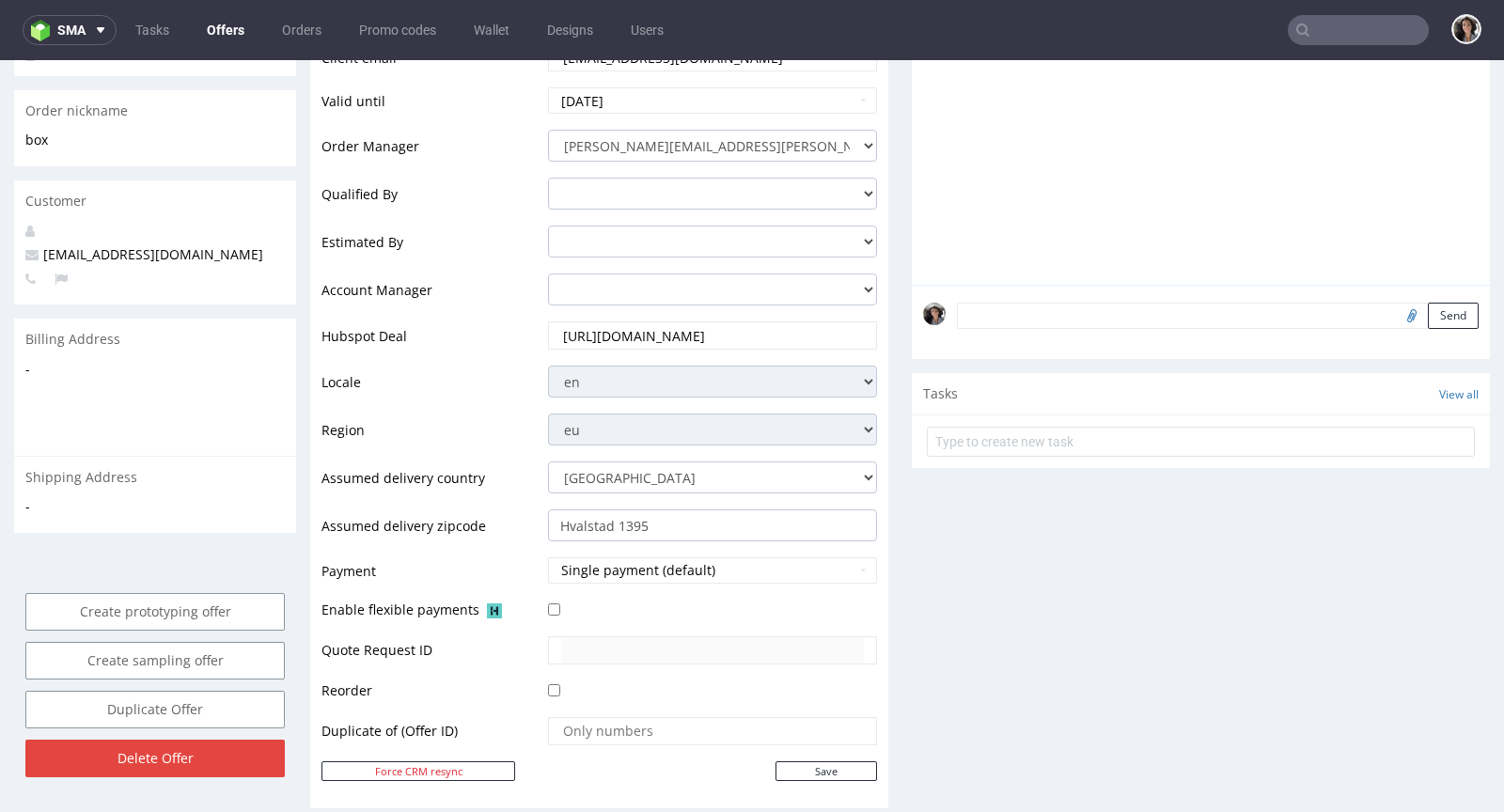
scroll to position [426, 0]
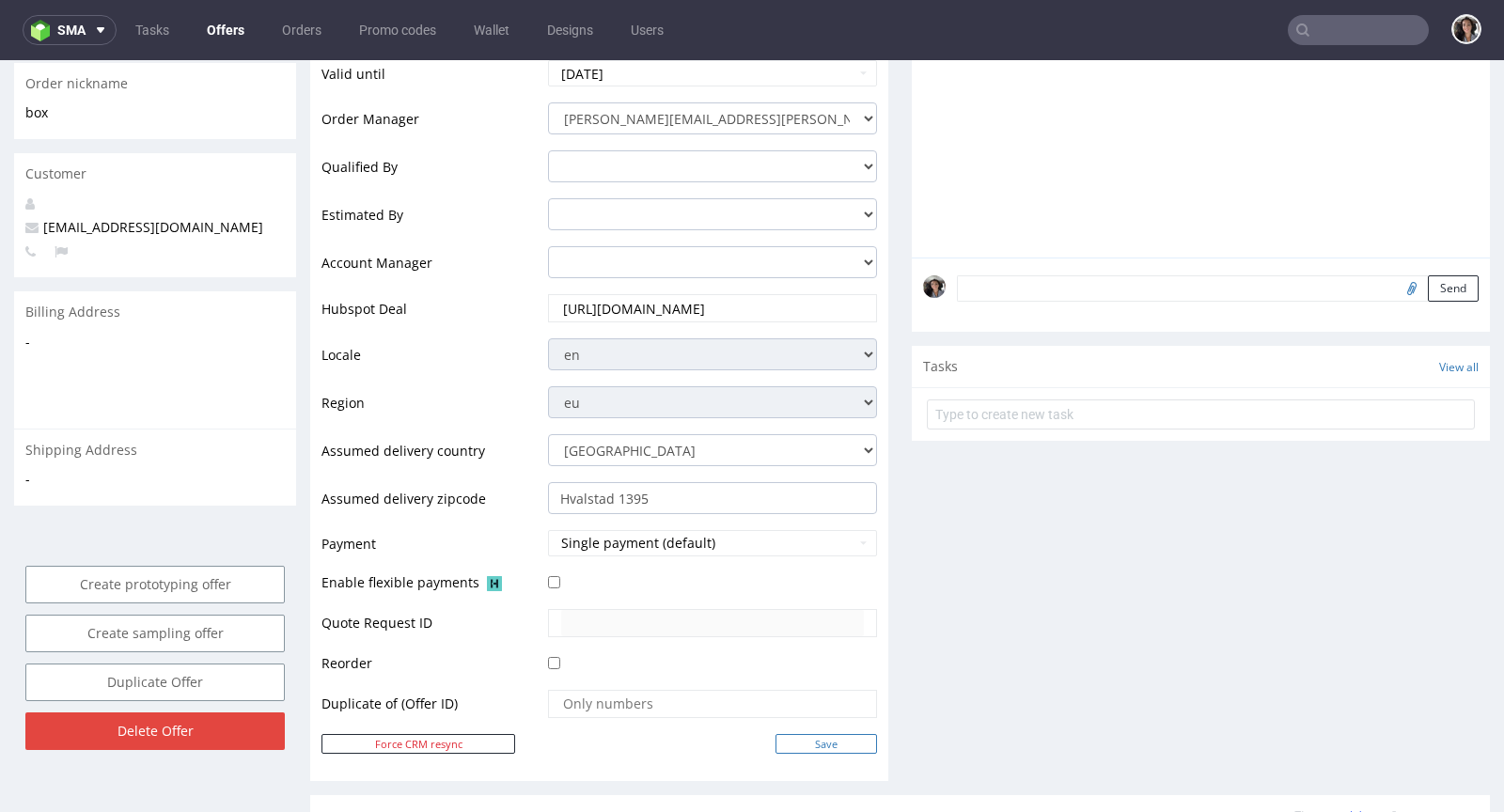
click at [825, 741] on input "Save" at bounding box center [826, 743] width 102 height 19
type input "In progress..."
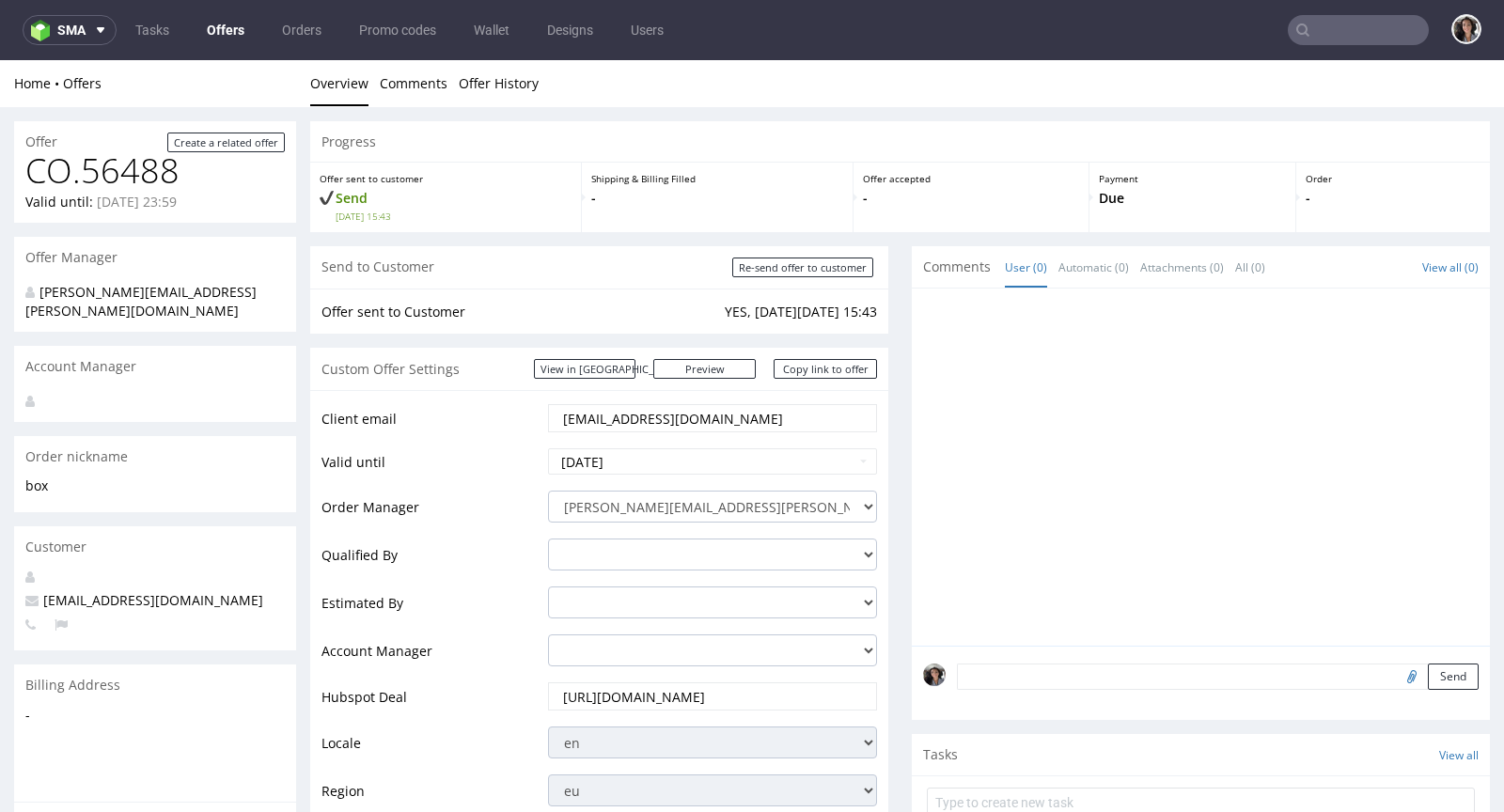
scroll to position [932, 0]
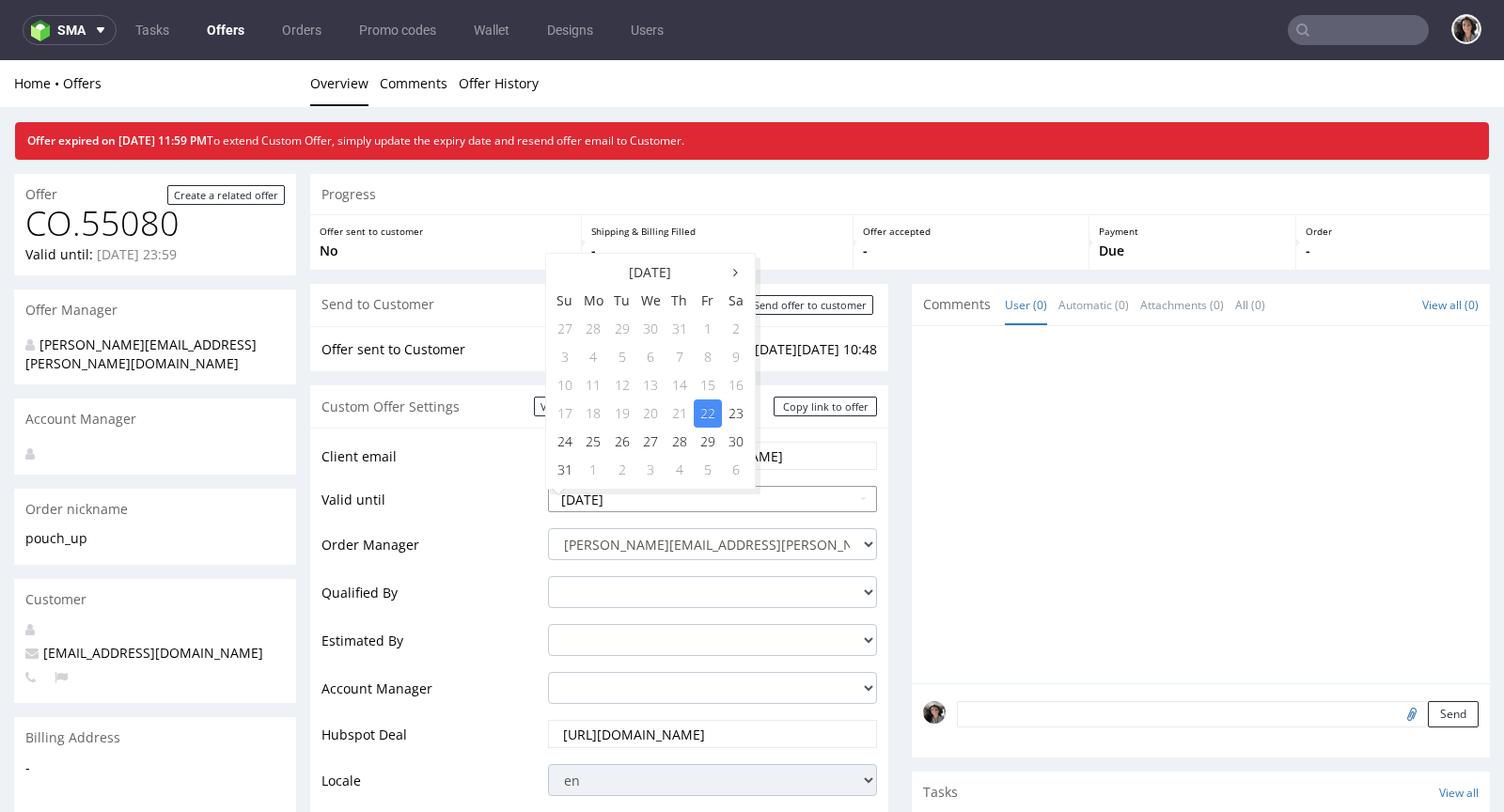
click at [635, 502] on input "[DATE]" at bounding box center [712, 498] width 329 height 26
click at [708, 440] on td "29" at bounding box center [707, 441] width 28 height 28
type input "[DATE]"
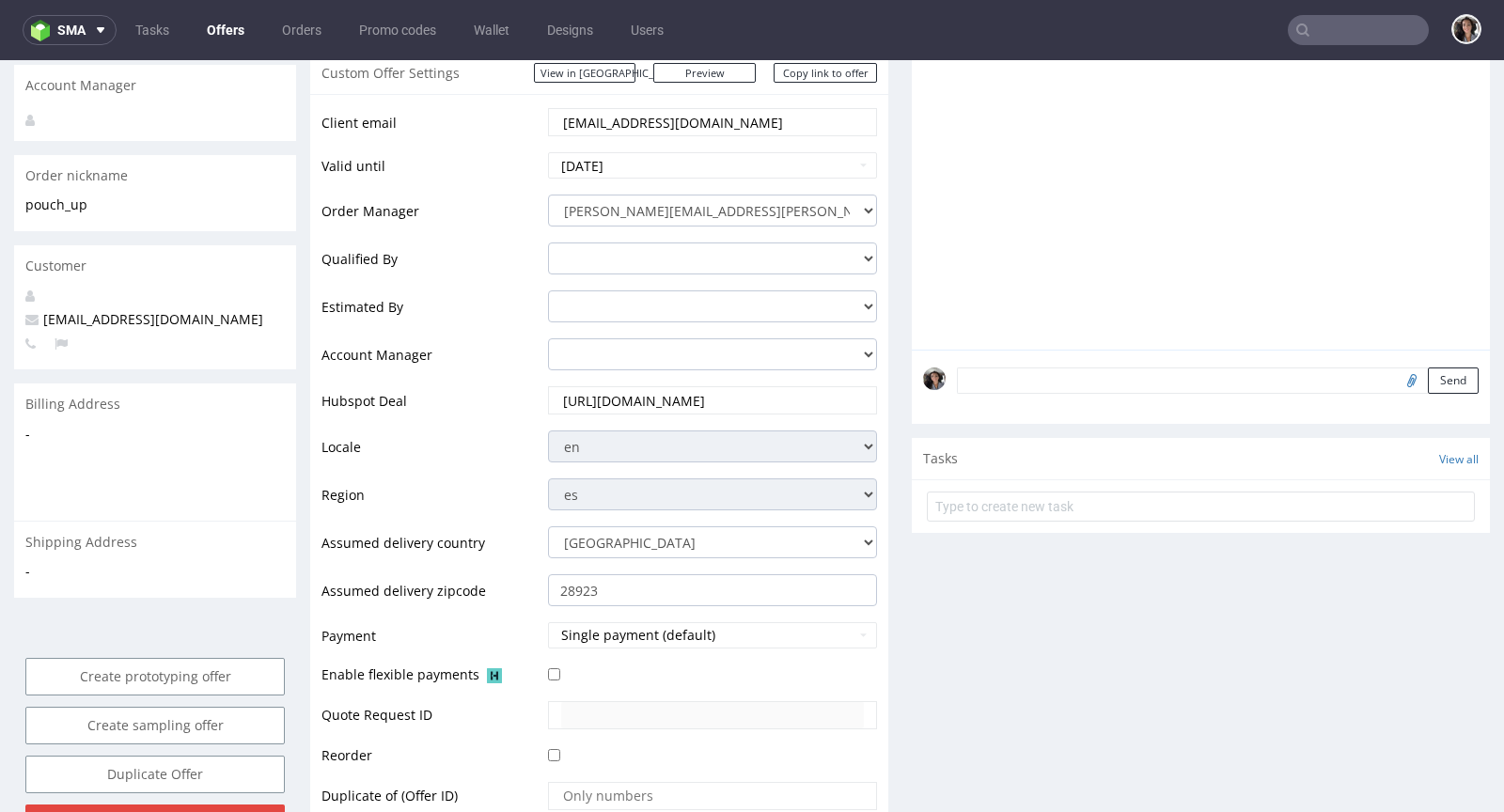
scroll to position [423, 0]
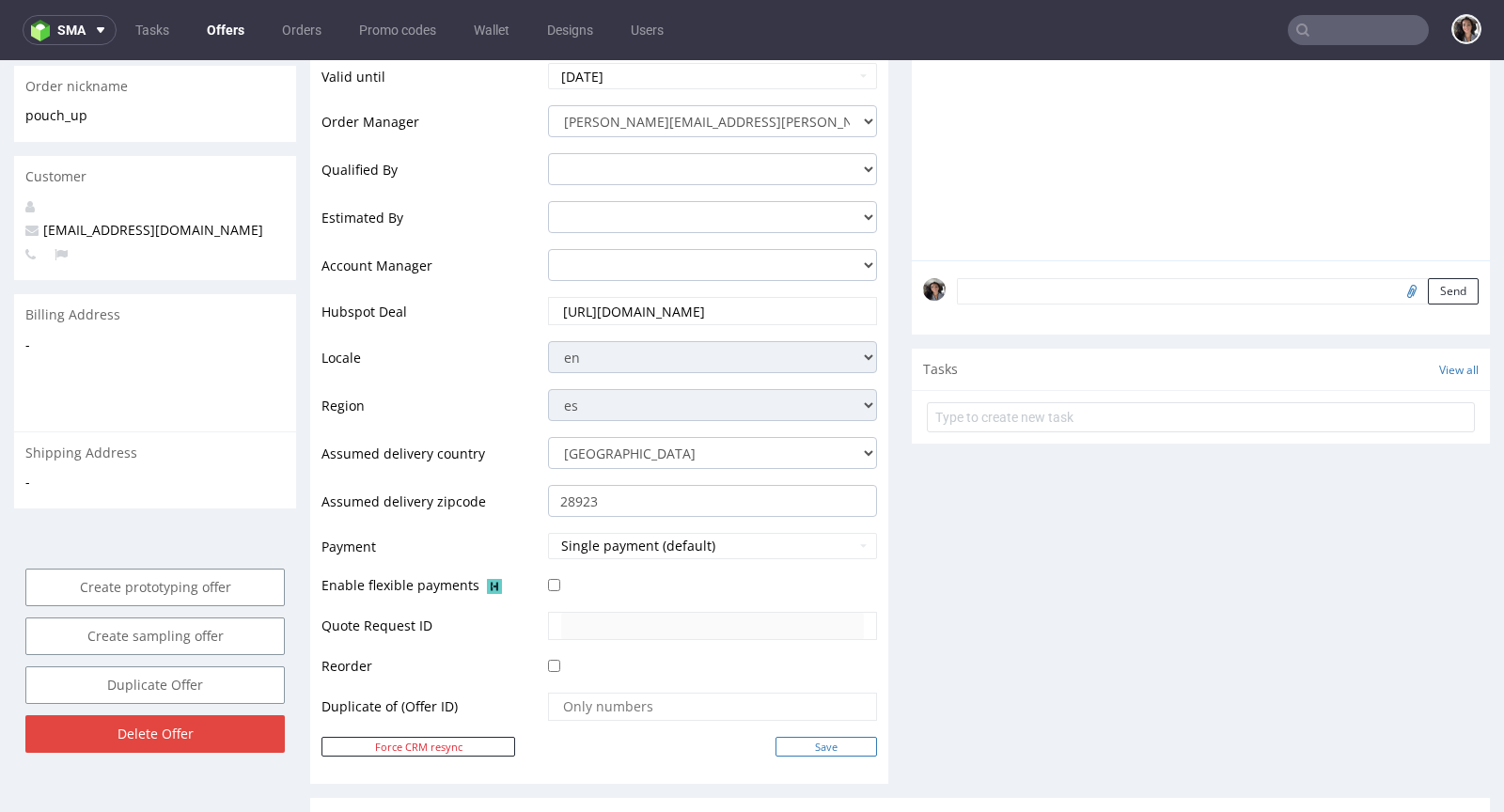
click at [811, 737] on input "Save" at bounding box center [826, 746] width 102 height 19
type input "In progress..."
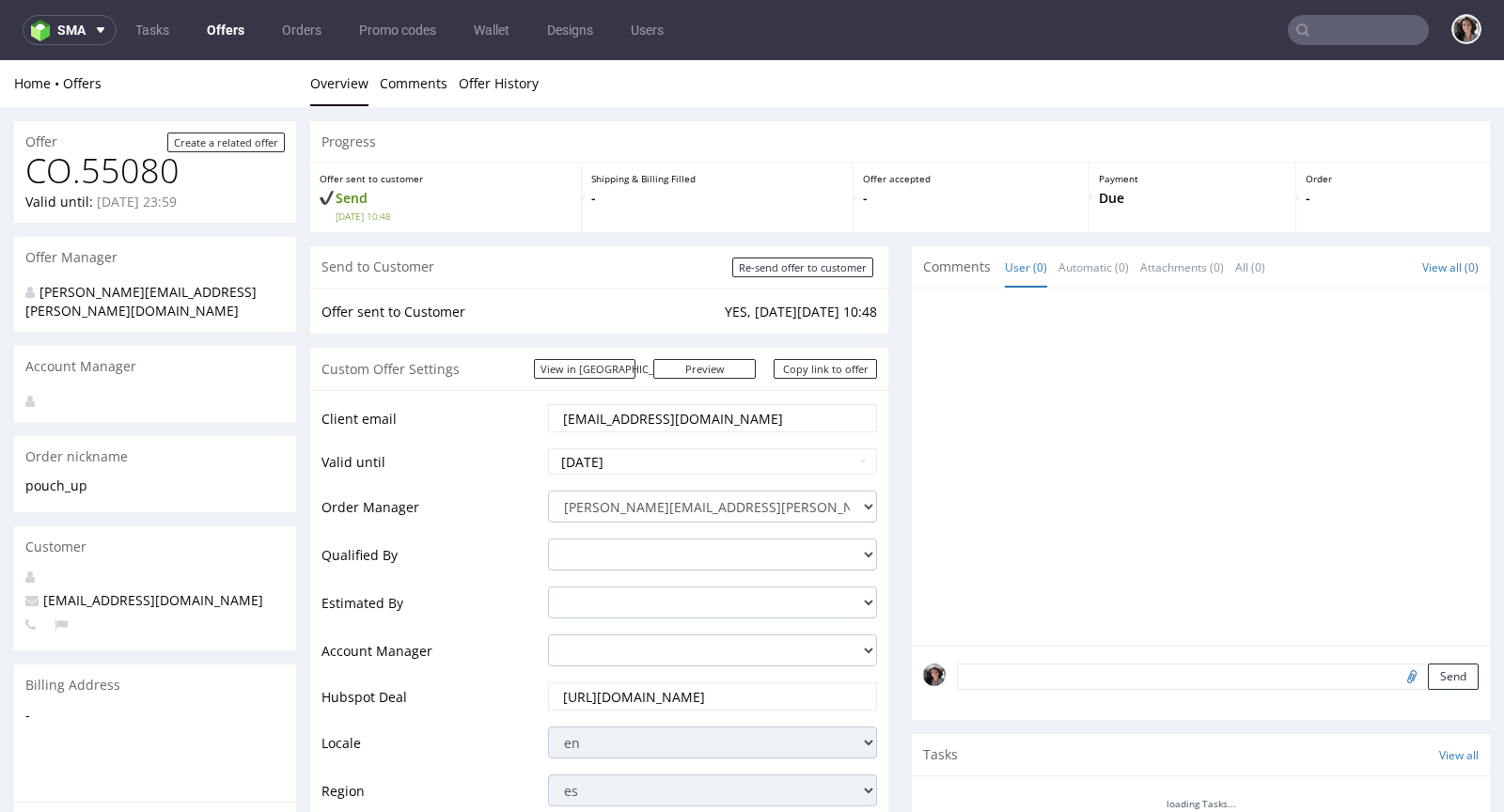
scroll to position [0, 0]
